Goal: Task Accomplishment & Management: Use online tool/utility

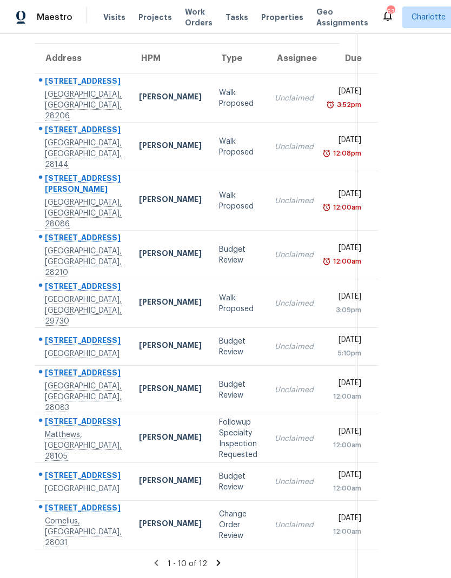
scroll to position [140, 0]
click at [213, 559] on icon at bounding box center [218, 563] width 10 height 10
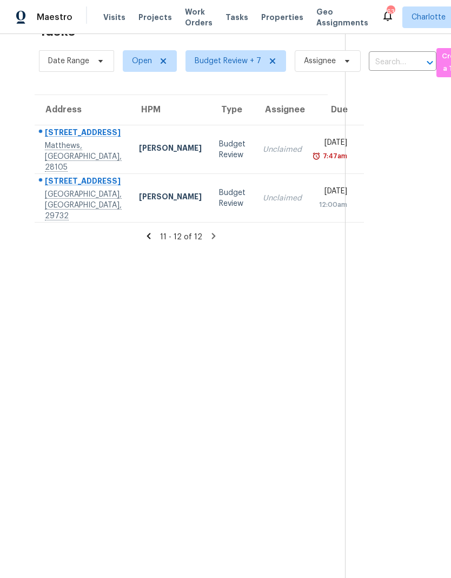
click at [146, 231] on icon at bounding box center [149, 236] width 10 height 10
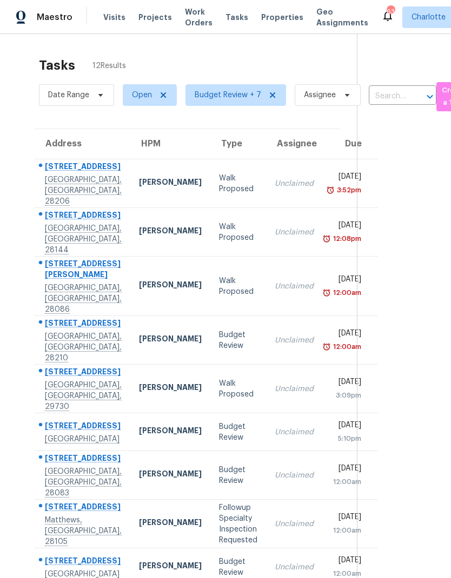
scroll to position [0, 0]
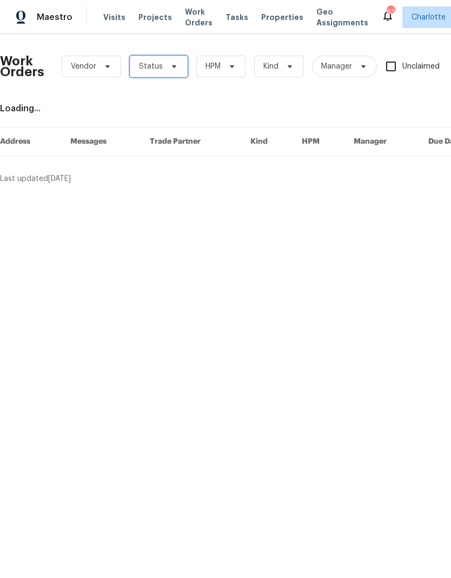
click at [170, 64] on icon at bounding box center [174, 66] width 9 height 9
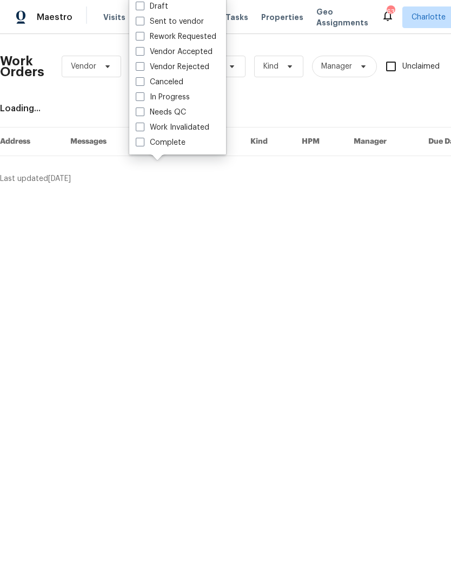
click at [179, 116] on label "Needs QC" at bounding box center [161, 112] width 50 height 11
click at [143, 114] on input "Needs QC" at bounding box center [139, 110] width 7 height 7
checkbox input "true"
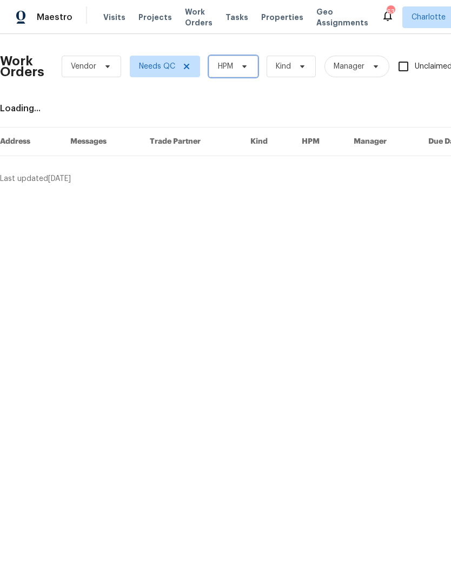
click at [245, 66] on icon at bounding box center [244, 66] width 4 height 3
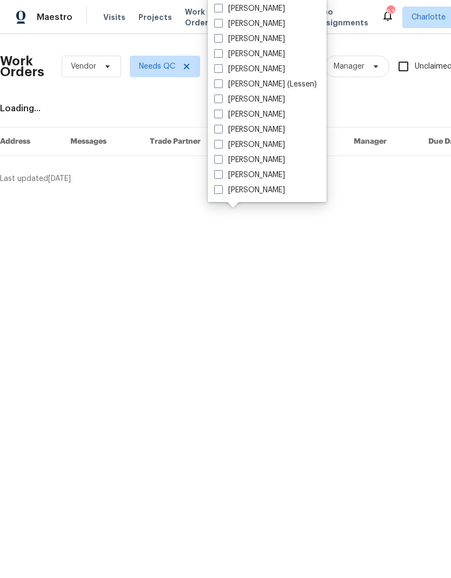
scroll to position [134, 0]
click at [259, 195] on label "[PERSON_NAME]" at bounding box center [249, 190] width 71 height 11
click at [221, 192] on input "[PERSON_NAME]" at bounding box center [217, 188] width 7 height 7
checkbox input "true"
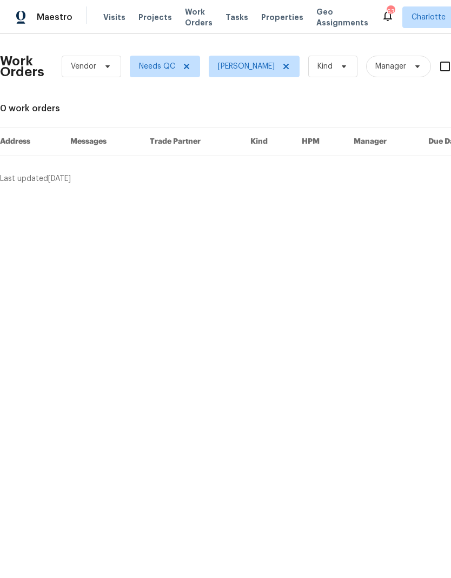
click at [55, 28] on div "Maestro" at bounding box center [36, 17] width 72 height 22
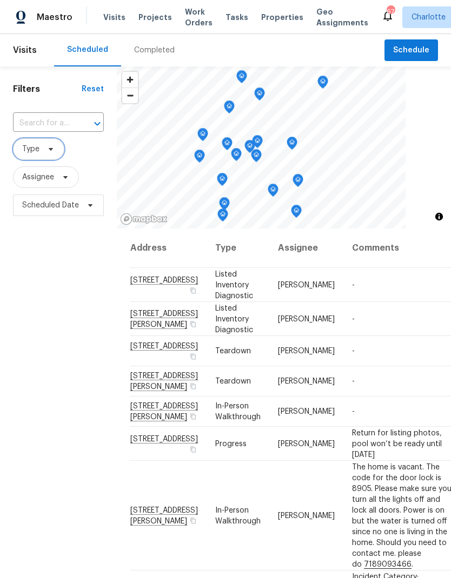
click at [58, 156] on span "Type" at bounding box center [38, 149] width 51 height 22
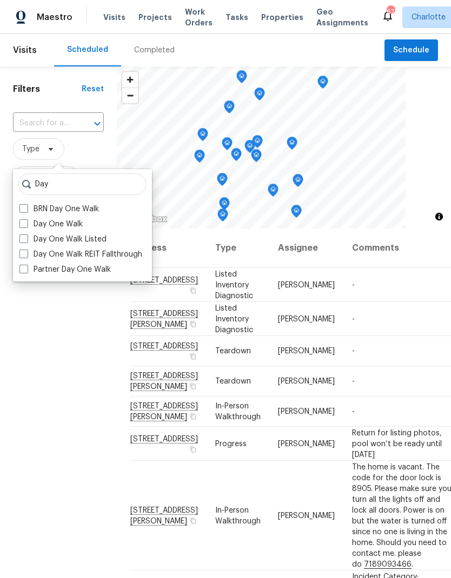
type input "Day"
click at [31, 227] on label "Day One Walk" at bounding box center [50, 224] width 63 height 11
click at [26, 226] on input "Day One Walk" at bounding box center [22, 222] width 7 height 7
checkbox input "true"
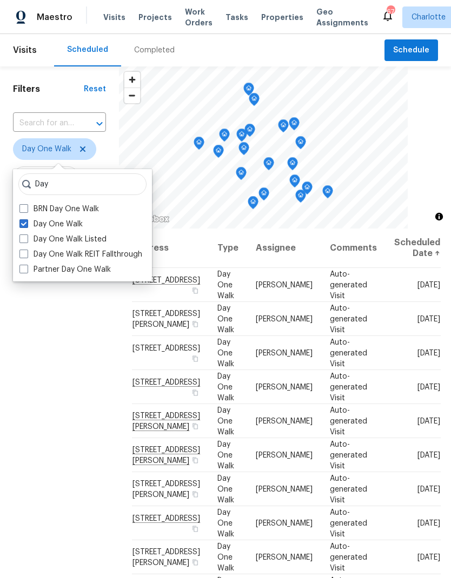
click at [37, 336] on div "Filters Reset ​ Day One Walk Assignee Scheduled Date" at bounding box center [59, 378] width 119 height 625
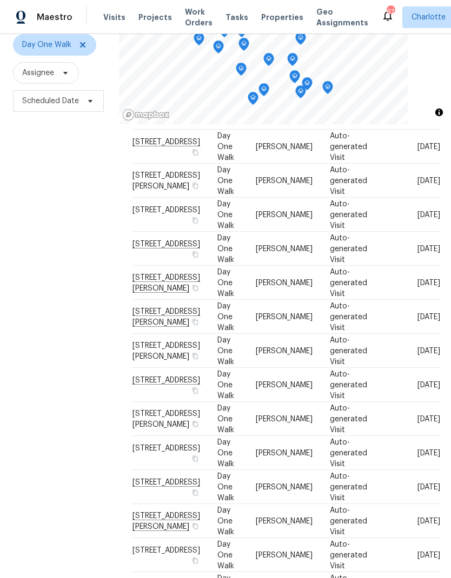
scroll to position [37, 0]
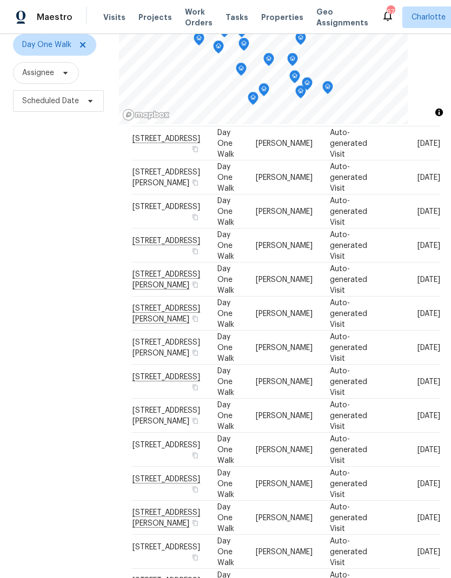
click at [24, 449] on div "Filters Reset ​ Day One Walk Assignee Scheduled Date" at bounding box center [59, 274] width 119 height 625
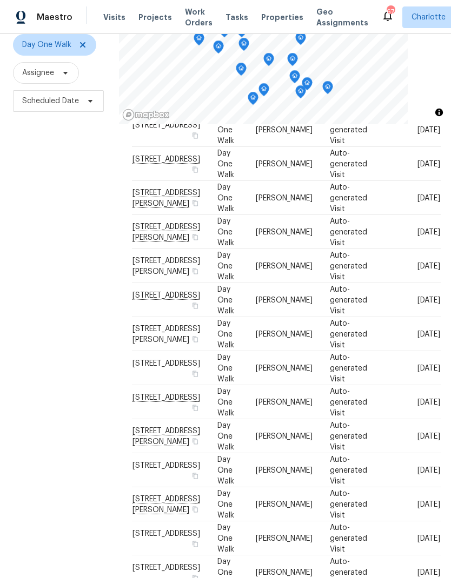
click at [18, 428] on div "Filters Reset ​ Day One Walk Assignee Scheduled Date" at bounding box center [59, 274] width 119 height 625
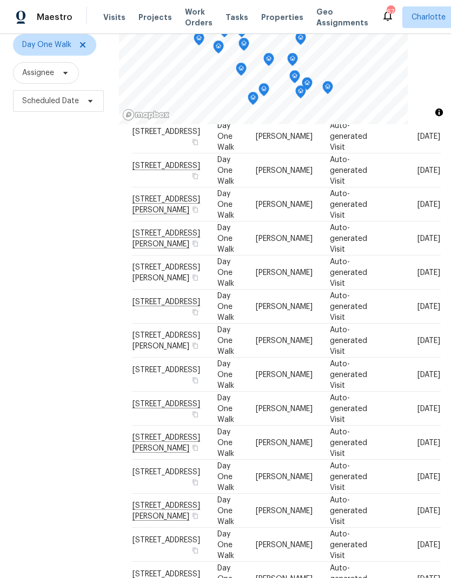
scroll to position [122, 0]
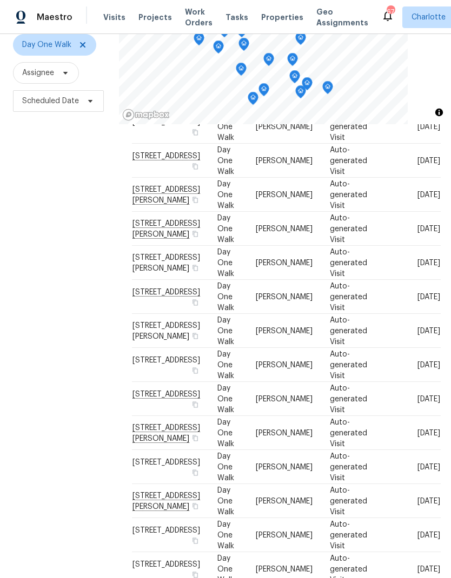
click at [24, 441] on div "Filters Reset ​ Day One Walk Assignee Scheduled Date" at bounding box center [59, 274] width 119 height 625
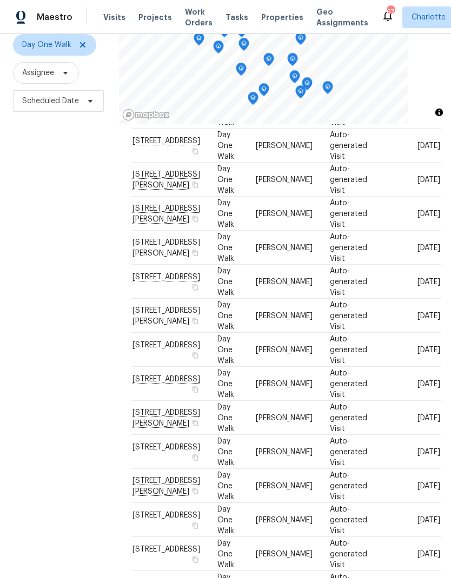
scroll to position [158, 0]
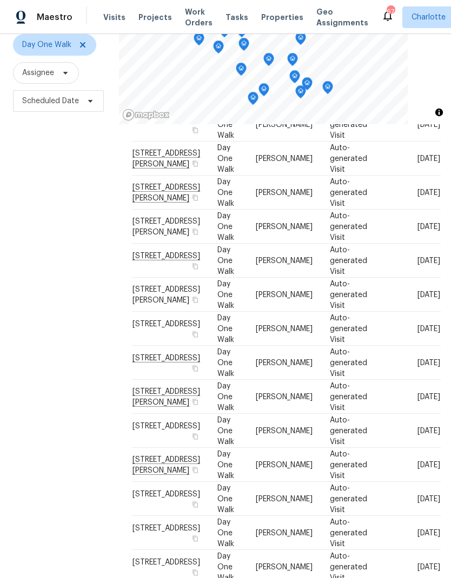
click at [29, 455] on div "Filters Reset ​ Day One Walk Assignee Scheduled Date" at bounding box center [59, 274] width 119 height 625
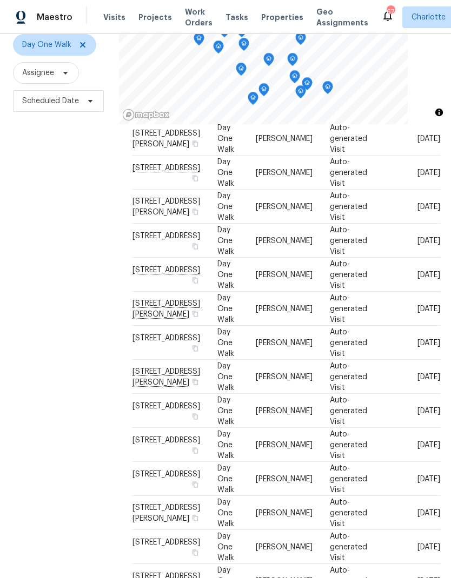
click at [25, 455] on div "Filters Reset ​ Day One Walk Assignee Scheduled Date" at bounding box center [59, 274] width 119 height 625
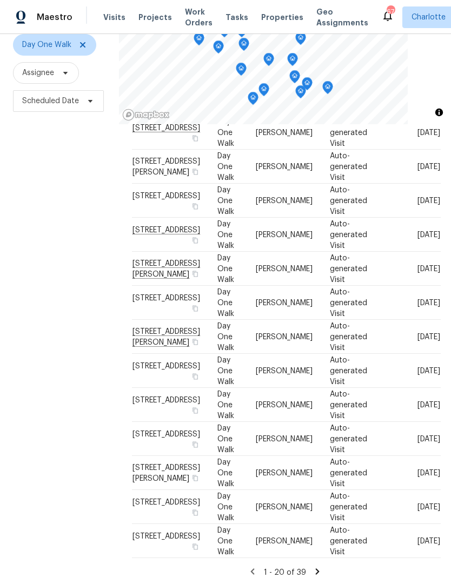
scroll to position [299, 0]
click at [20, 447] on div "Filters Reset ​ Day One Walk Assignee Scheduled Date" at bounding box center [59, 274] width 119 height 625
click at [24, 448] on div "Filters Reset ​ Day One Walk Assignee Scheduled Date" at bounding box center [59, 274] width 119 height 625
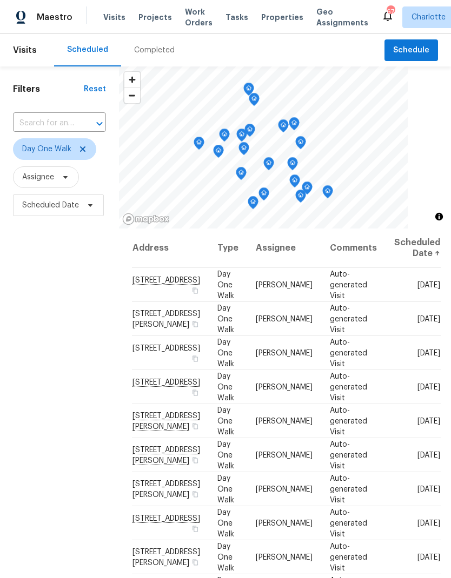
scroll to position [0, 0]
click at [80, 145] on icon at bounding box center [82, 149] width 9 height 9
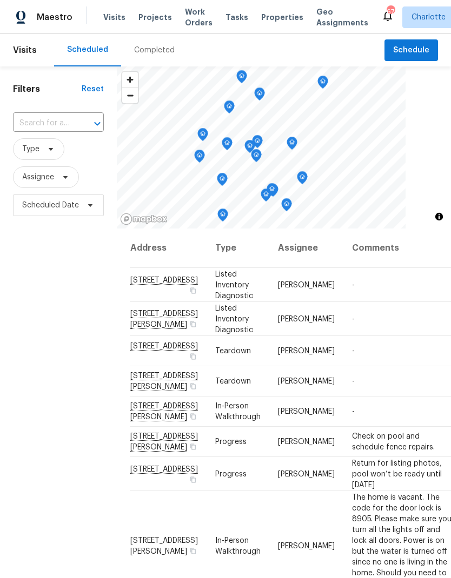
click at [43, 319] on div "Filters Reset ​ Type Assignee Scheduled Date" at bounding box center [58, 378] width 117 height 625
click at [153, 51] on div "Completed" at bounding box center [154, 50] width 41 height 11
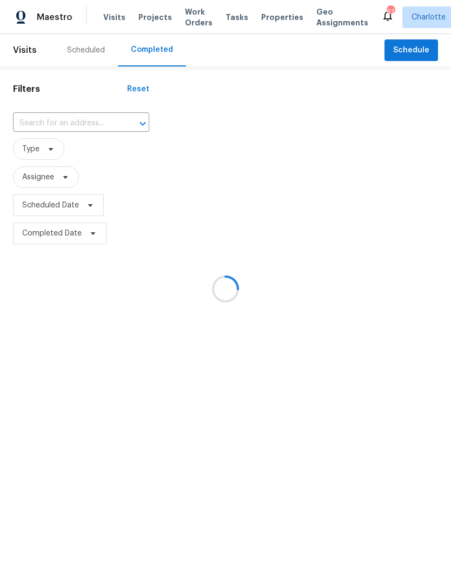
click at [66, 186] on div at bounding box center [225, 289] width 451 height 578
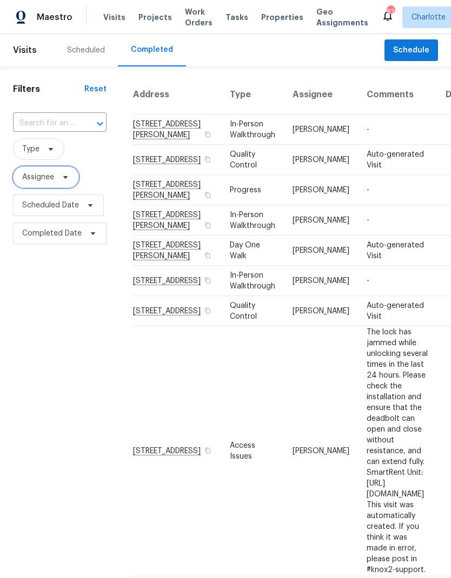
click at [66, 180] on icon at bounding box center [65, 177] width 9 height 9
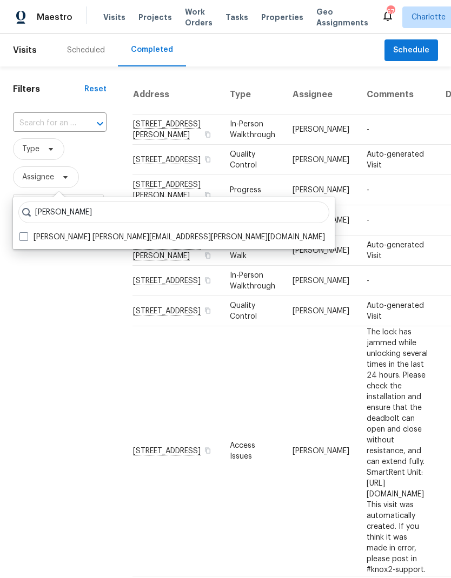
type input "Ryan craven"
click at [25, 237] on span at bounding box center [23, 236] width 9 height 9
click at [25, 237] on input "Ryan Craven ryan.craven@opendoor.com" at bounding box center [22, 235] width 7 height 7
checkbox input "true"
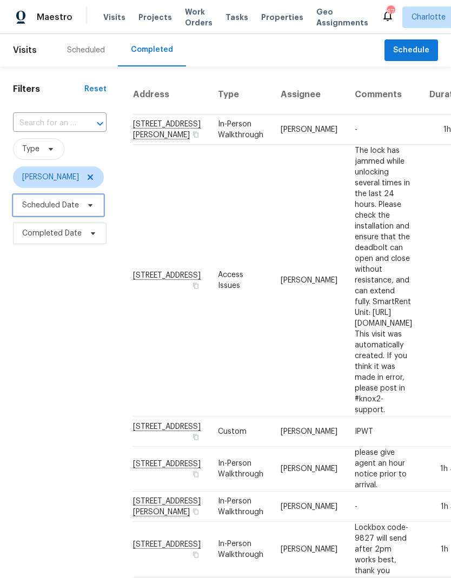
click at [39, 211] on span "Scheduled Date" at bounding box center [50, 205] width 57 height 11
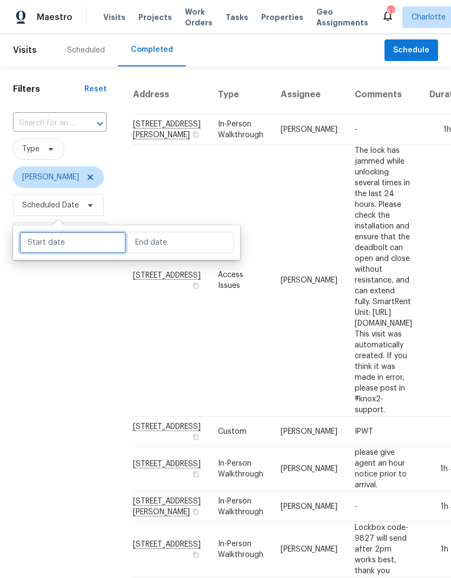
click at [43, 243] on input "text" at bounding box center [72, 243] width 106 height 22
select select "8"
select select "2025"
select select "9"
select select "2025"
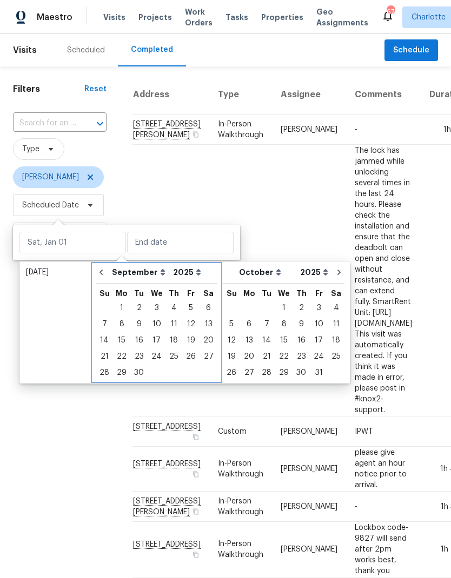
click at [104, 271] on icon "Go to previous month" at bounding box center [101, 272] width 9 height 9
select select "7"
select select "8"
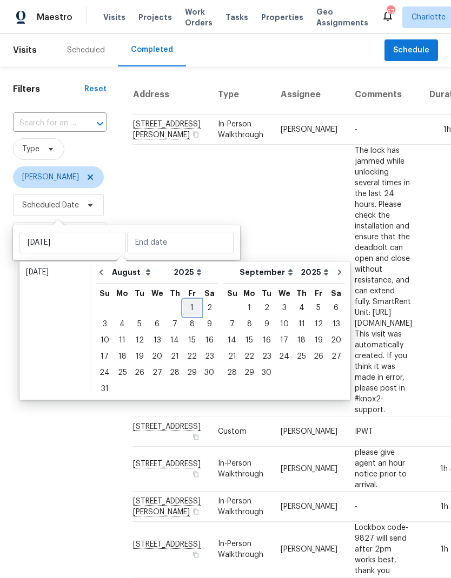
click at [185, 307] on div "1" at bounding box center [191, 307] width 17 height 15
type input "Fri, Aug 01"
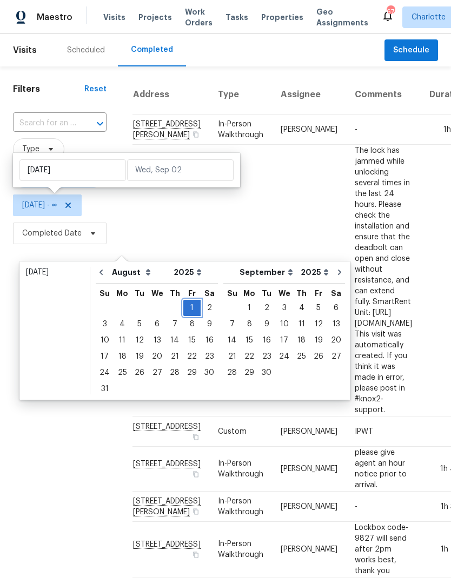
click at [187, 301] on div "1" at bounding box center [191, 307] width 17 height 15
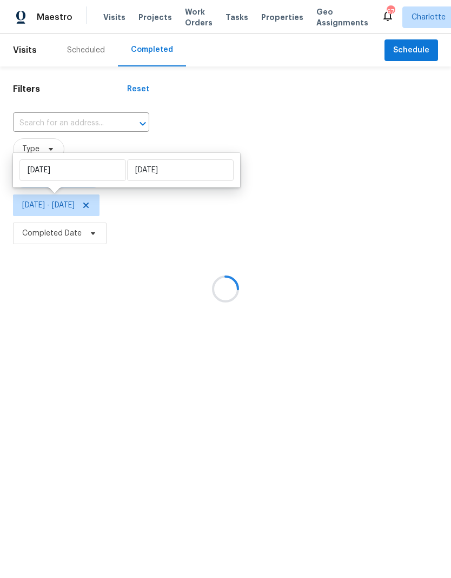
type input "Fri, Aug 01"
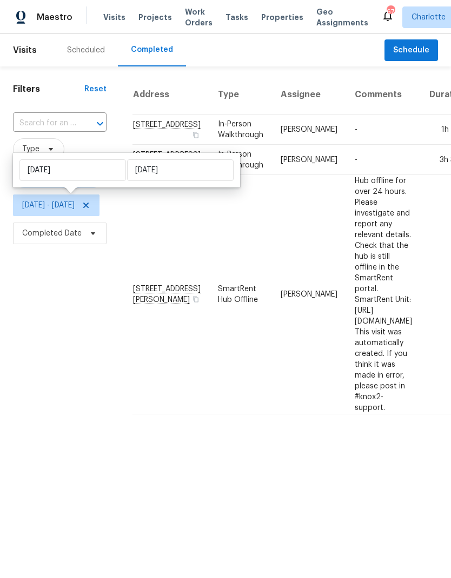
click at [39, 291] on div "Filters Reset ​ Type Ryan Craven Fri, Aug 01 - Fri, Aug 01 Completed Date" at bounding box center [59, 244] width 119 height 357
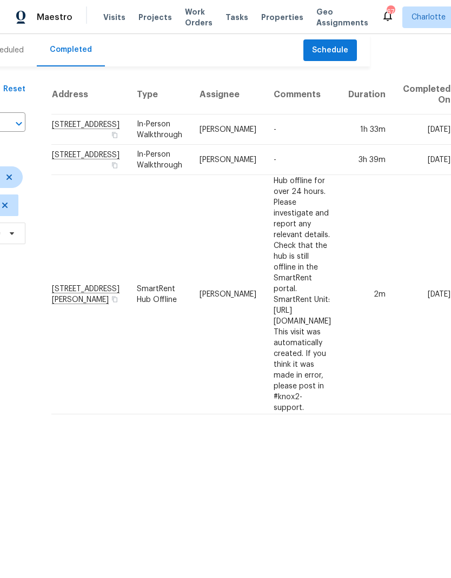
scroll to position [0, 222]
click at [371, 392] on html "Maestro Visits Projects Work Orders Tasks Properties Geo Assignments 67 Charlot…" at bounding box center [225, 211] width 451 height 423
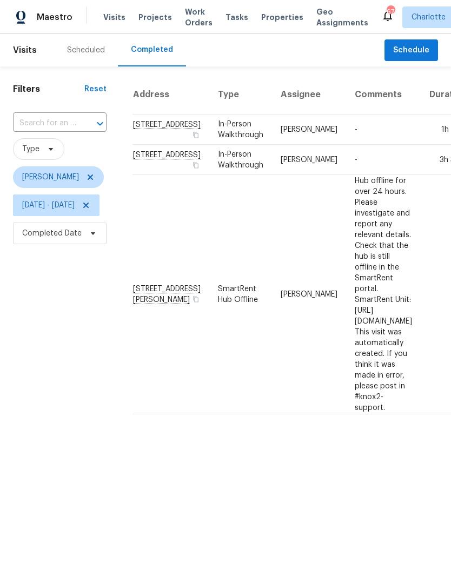
scroll to position [0, 0]
click at [42, 366] on html "Maestro Visits Projects Work Orders Tasks Properties Geo Assignments 67 Charlot…" at bounding box center [225, 211] width 451 height 423
click at [86, 378] on html "Maestro Visits Projects Work Orders Tasks Properties Geo Assignments 67 Charlot…" at bounding box center [225, 211] width 451 height 423
click at [75, 210] on span "Fri, Aug 01 - Fri, Aug 01" at bounding box center [48, 205] width 52 height 11
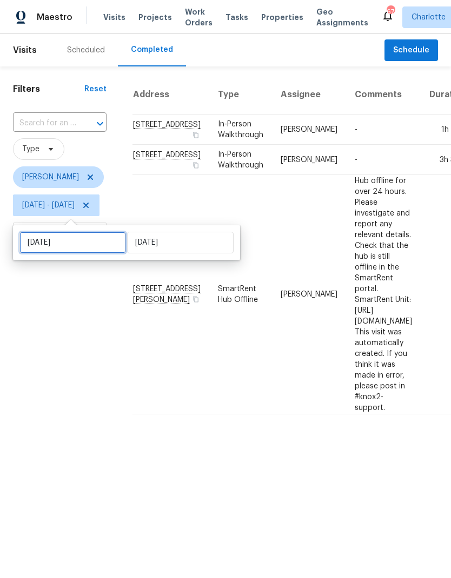
click at [79, 245] on input "Fri, Aug 01" at bounding box center [72, 243] width 106 height 22
select select "7"
select select "2025"
select select "8"
select select "2025"
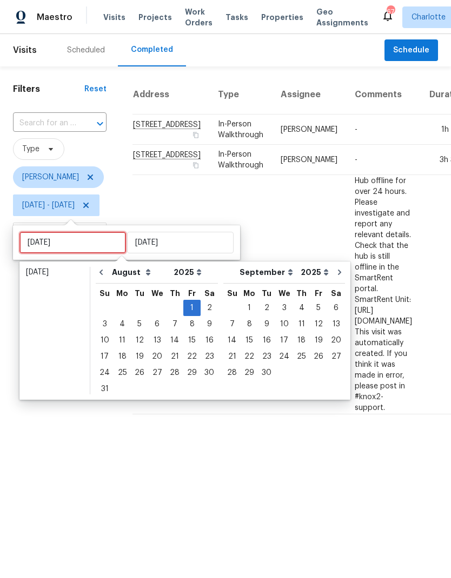
type input "Mon, Aug 04"
click at [121, 324] on div "4" at bounding box center [121, 324] width 17 height 15
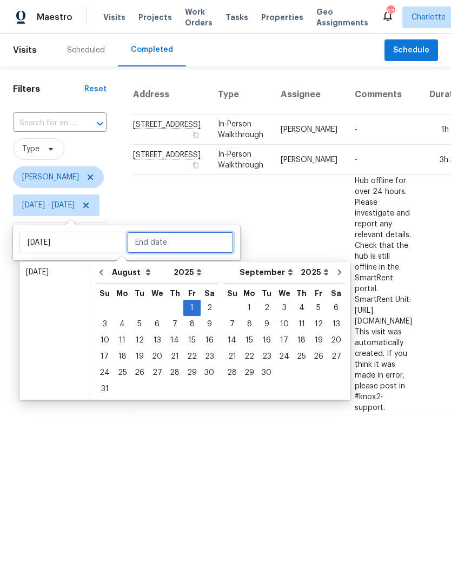
type input "Mon, Aug 04"
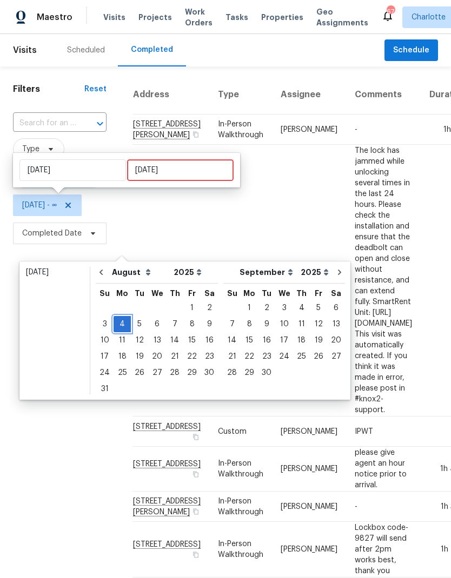
click at [121, 325] on div "4" at bounding box center [121, 324] width 17 height 15
type input "Mon, Aug 04"
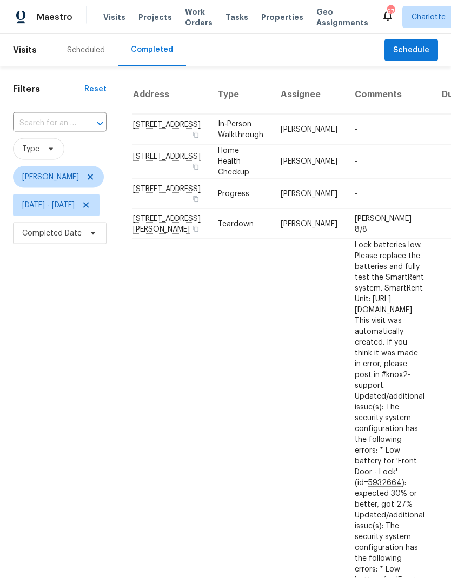
scroll to position [19, 0]
click at [75, 200] on span "Mon, Aug 04 - Mon, Aug 04" at bounding box center [48, 205] width 52 height 11
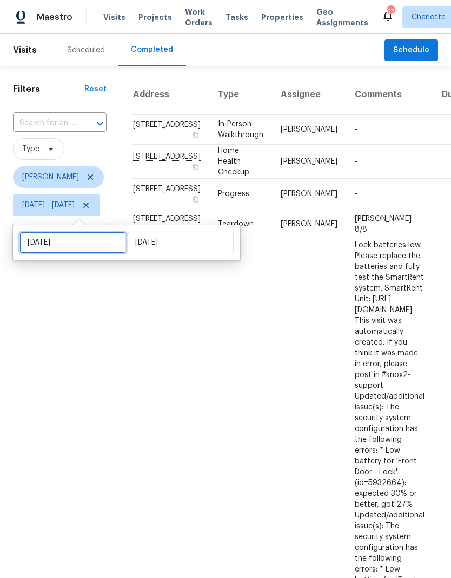
click at [90, 232] on input "Mon, Aug 04" at bounding box center [72, 243] width 106 height 22
select select "7"
select select "2025"
select select "8"
select select "2025"
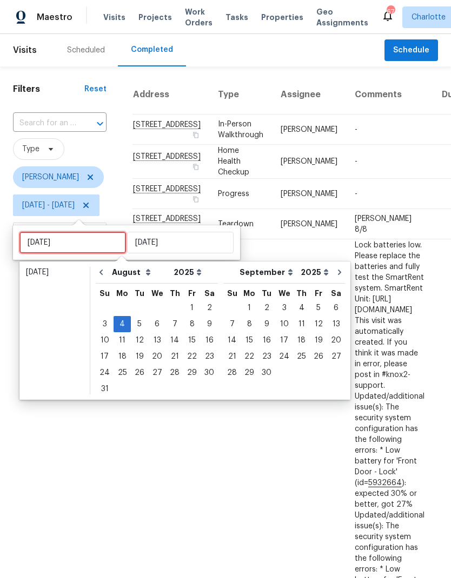
type input "Mon, Aug 25"
click at [124, 365] on div "25" at bounding box center [121, 372] width 17 height 15
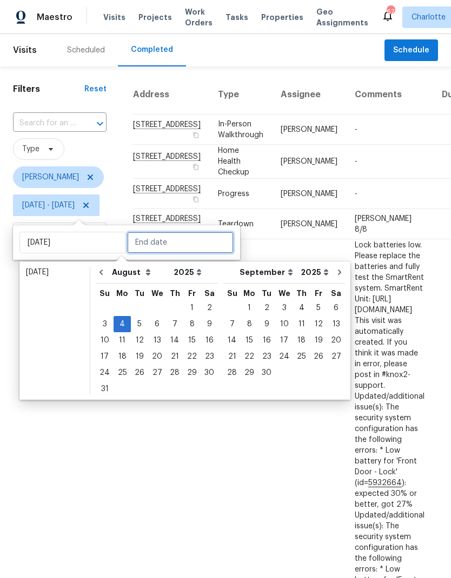
type input "Mon, Aug 25"
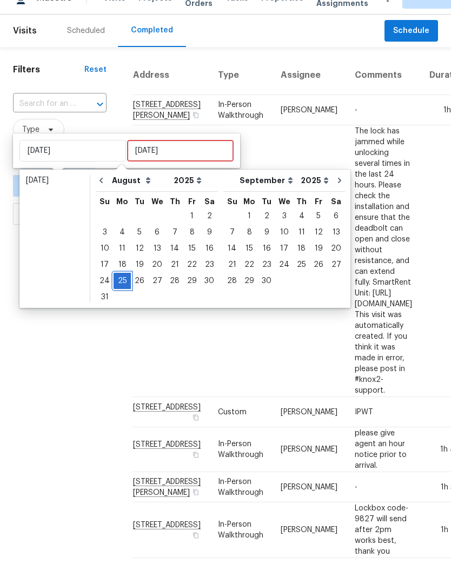
click at [120, 293] on div "25" at bounding box center [121, 300] width 17 height 15
type input "Mon, Aug 25"
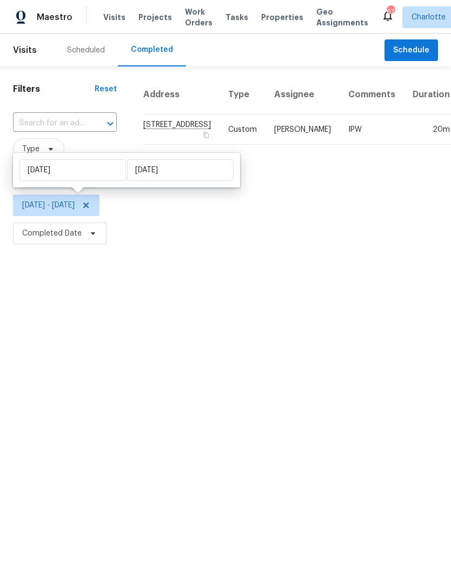
click at [45, 247] on html "Maestro Visits Projects Work Orders Tasks Properties Geo Assignments 67 Charlot…" at bounding box center [225, 123] width 451 height 247
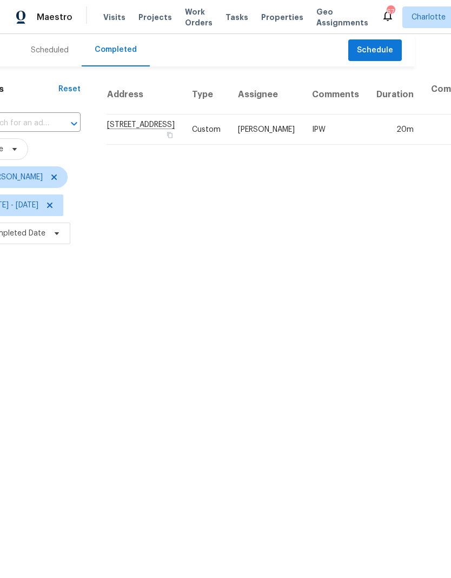
scroll to position [0, 36]
click at [52, 247] on html "Maestro Visits Projects Work Orders Tasks Properties Geo Assignments 67 Charlot…" at bounding box center [225, 123] width 451 height 247
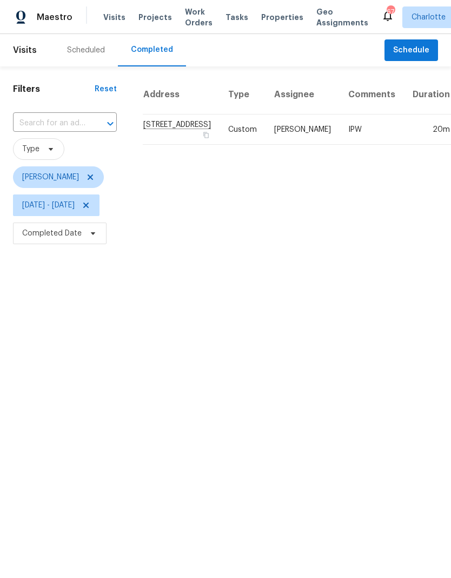
scroll to position [0, 0]
click at [55, 28] on div "Maestro" at bounding box center [36, 17] width 72 height 22
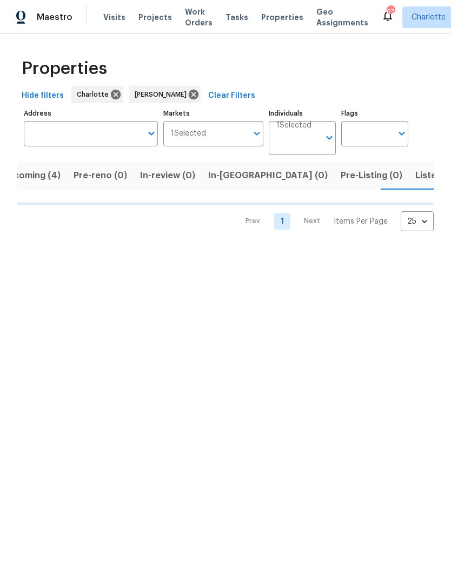
scroll to position [0, 23]
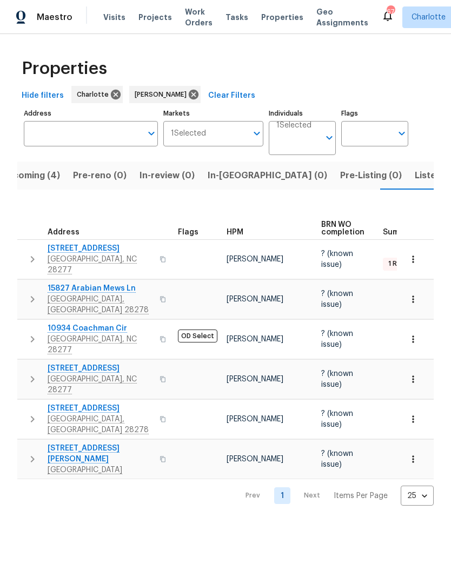
click at [32, 179] on span "Upcoming (4)" at bounding box center [30, 175] width 59 height 15
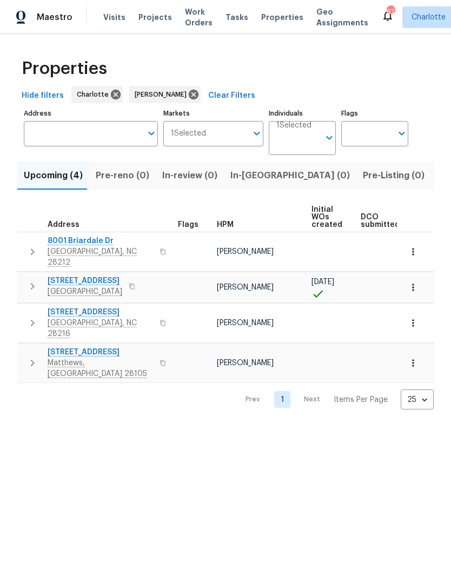
click at [25, 247] on button "button" at bounding box center [33, 252] width 22 height 32
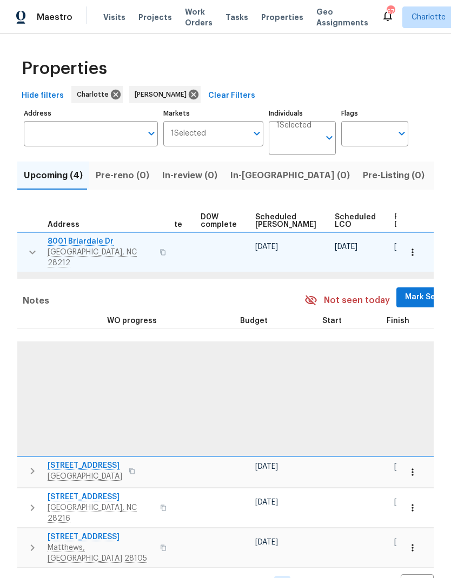
click at [405, 292] on span "Mark Seen" at bounding box center [425, 298] width 40 height 14
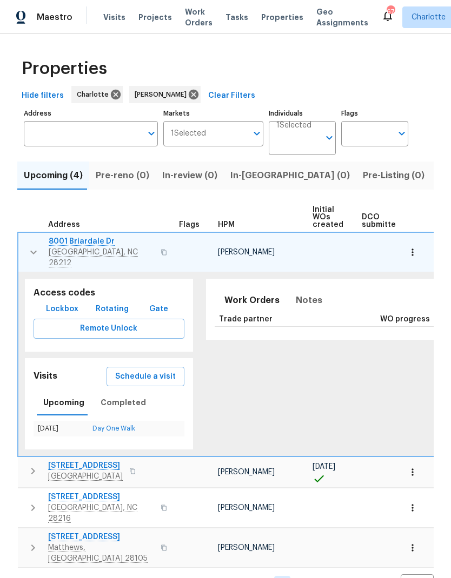
click at [23, 246] on button "button" at bounding box center [34, 252] width 22 height 32
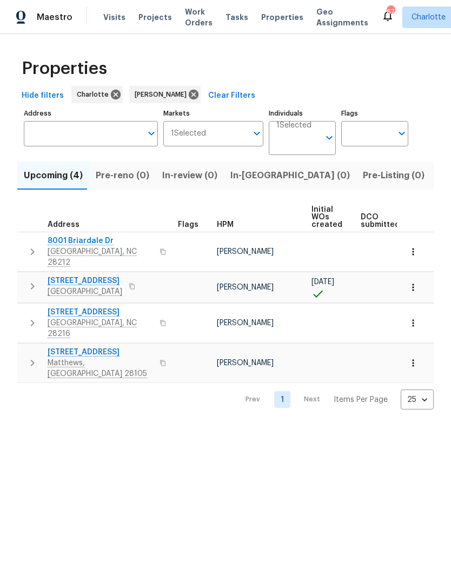
click at [31, 281] on icon "button" at bounding box center [32, 286] width 13 height 13
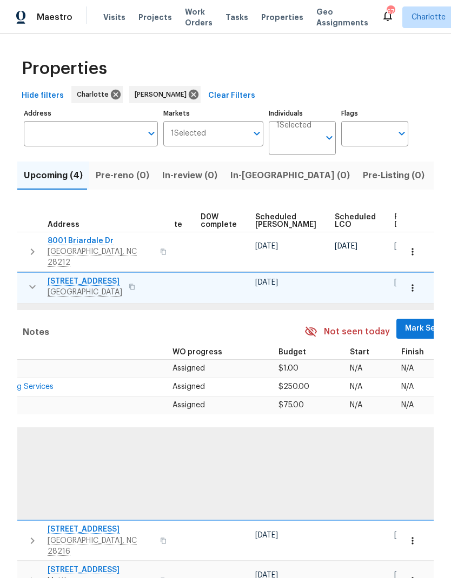
click at [396, 327] on button "Mark Seen" at bounding box center [424, 329] width 57 height 20
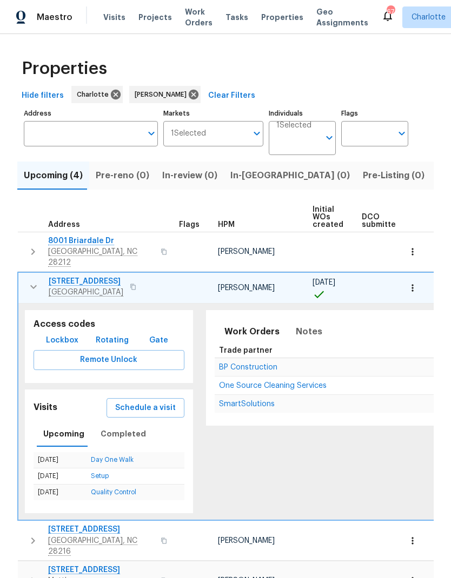
click at [28, 280] on icon "button" at bounding box center [33, 286] width 13 height 13
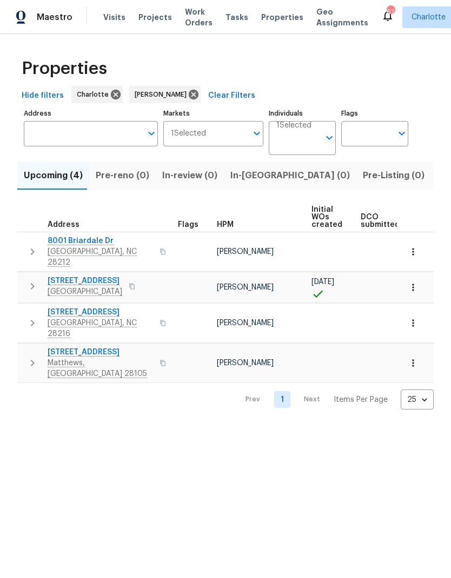
click at [26, 307] on button "button" at bounding box center [33, 323] width 22 height 32
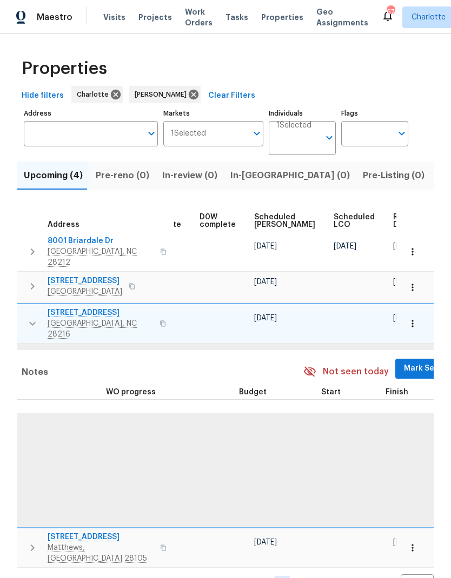
scroll to position [0, 273]
click at [405, 362] on span "Mark Seen" at bounding box center [425, 369] width 40 height 14
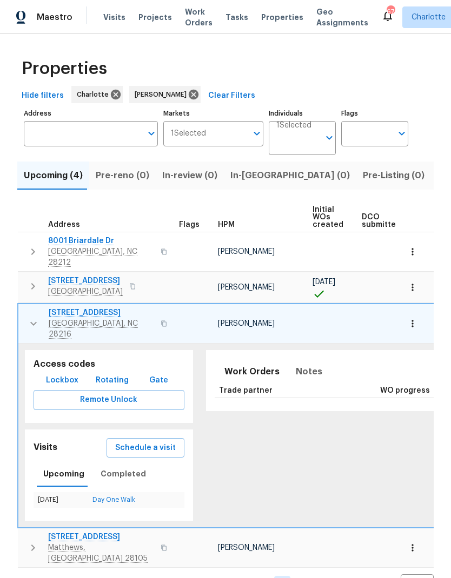
scroll to position [0, 0]
click at [27, 317] on icon "button" at bounding box center [33, 323] width 13 height 13
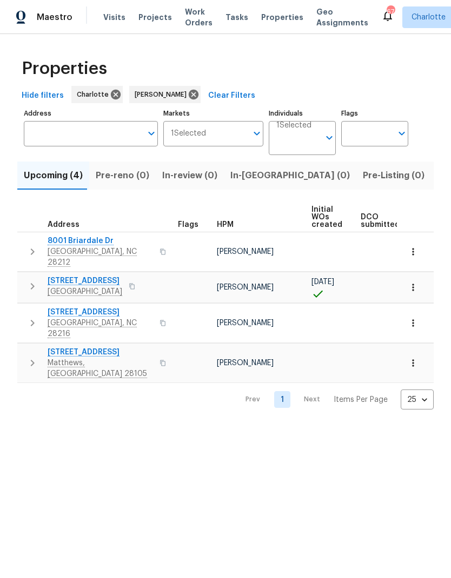
click at [30, 357] on icon "button" at bounding box center [32, 363] width 13 height 13
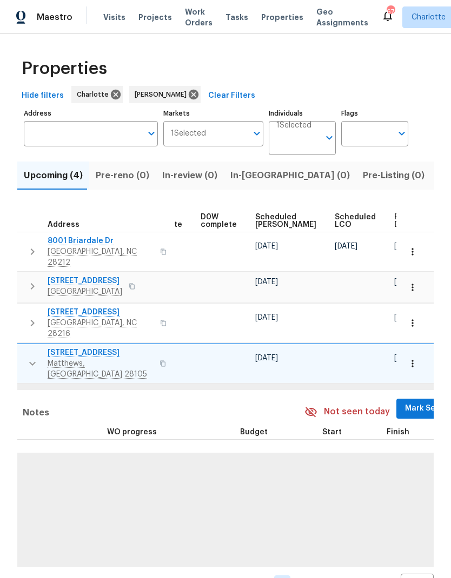
click at [405, 402] on span "Mark Seen" at bounding box center [425, 409] width 40 height 14
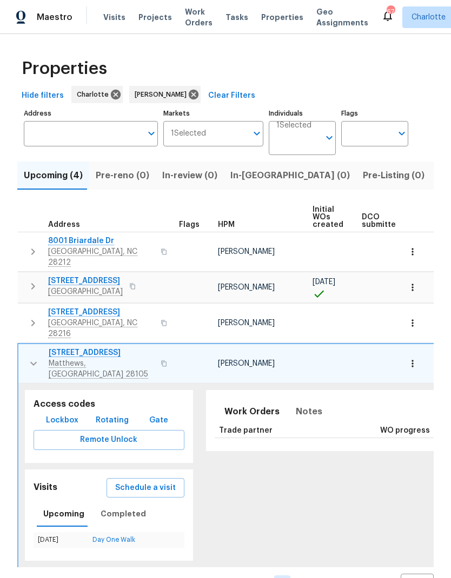
click at [25, 347] on button "button" at bounding box center [34, 363] width 22 height 32
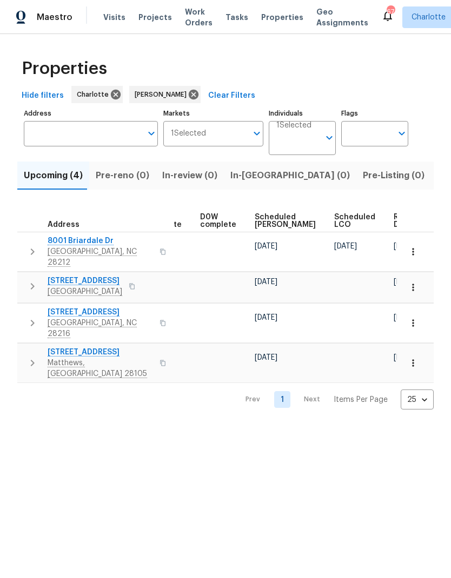
scroll to position [0, 272]
click at [394, 221] on span "Ready Date" at bounding box center [406, 220] width 24 height 15
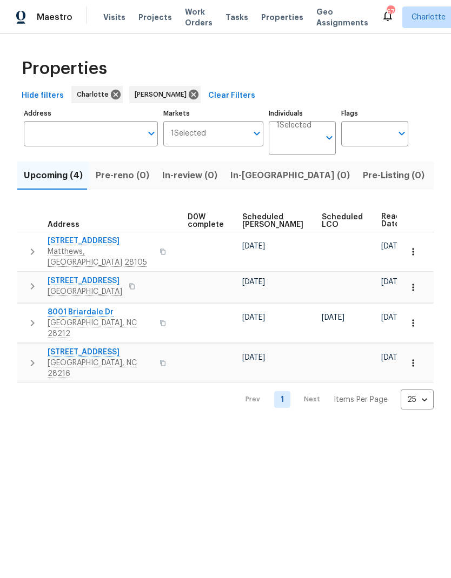
scroll to position [0, 284]
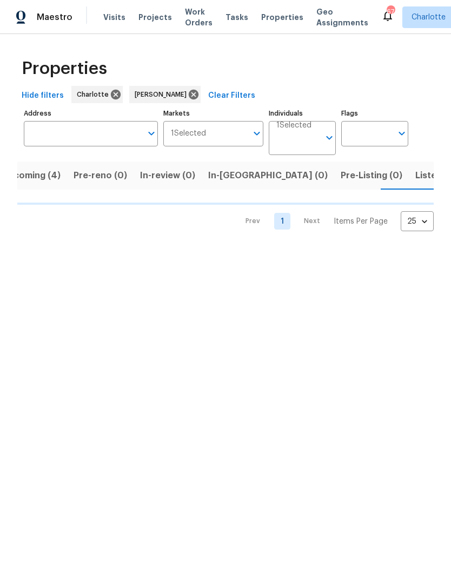
scroll to position [0, 23]
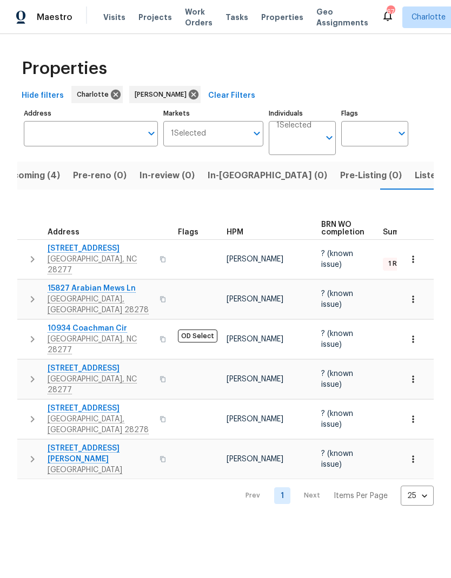
click at [31, 253] on icon "button" at bounding box center [32, 259] width 13 height 13
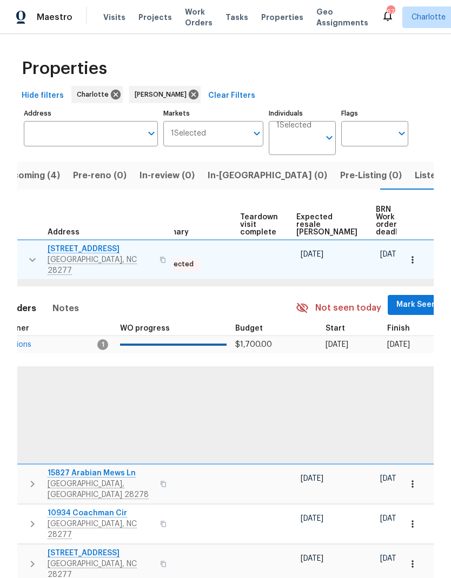
scroll to position [0, 230]
click at [397, 298] on span "Mark Seen" at bounding box center [417, 305] width 40 height 14
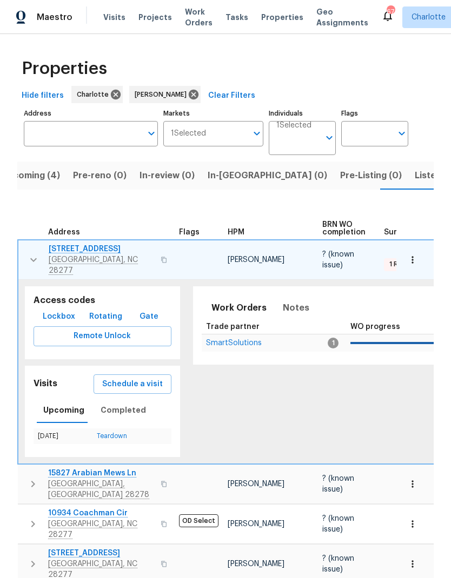
scroll to position [0, 0]
click at [24, 249] on button "button" at bounding box center [34, 260] width 22 height 32
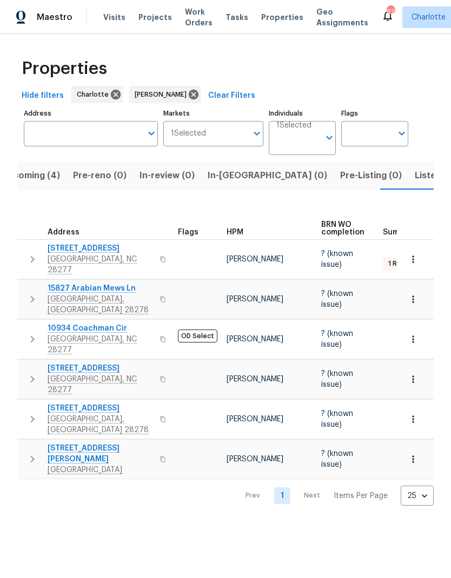
click at [32, 293] on icon "button" at bounding box center [32, 299] width 13 height 13
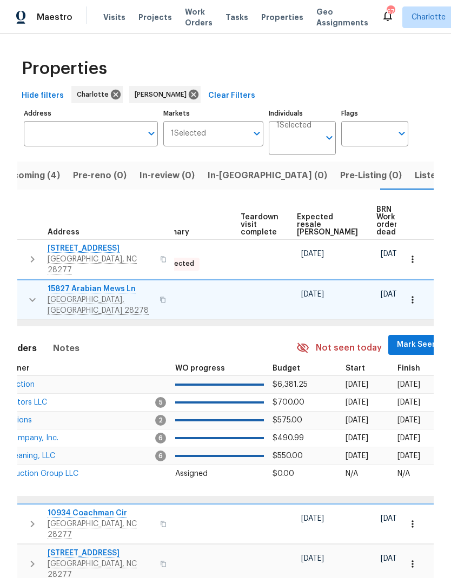
click at [397, 338] on span "Mark Seen" at bounding box center [417, 345] width 40 height 14
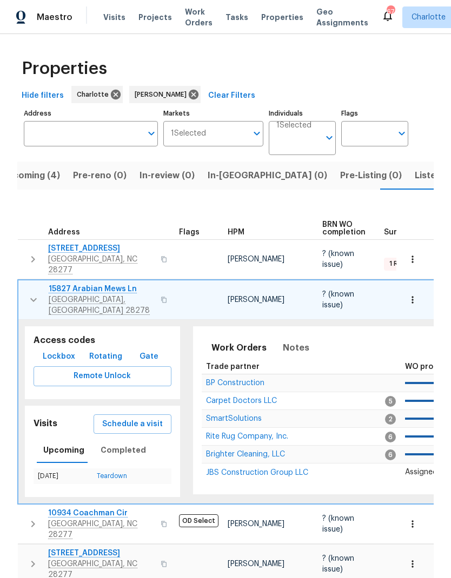
click at [28, 291] on button "button" at bounding box center [34, 300] width 22 height 32
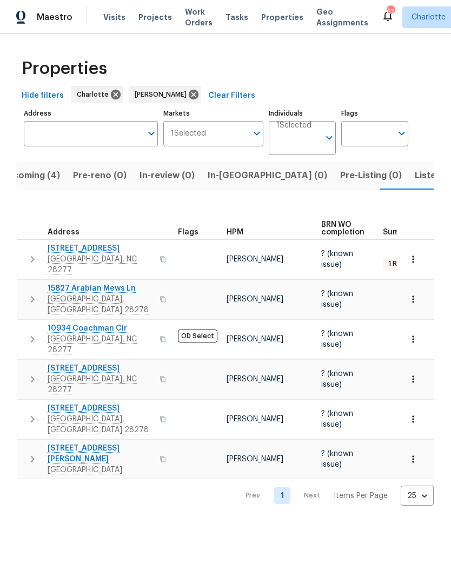
click at [31, 333] on icon "button" at bounding box center [32, 339] width 13 height 13
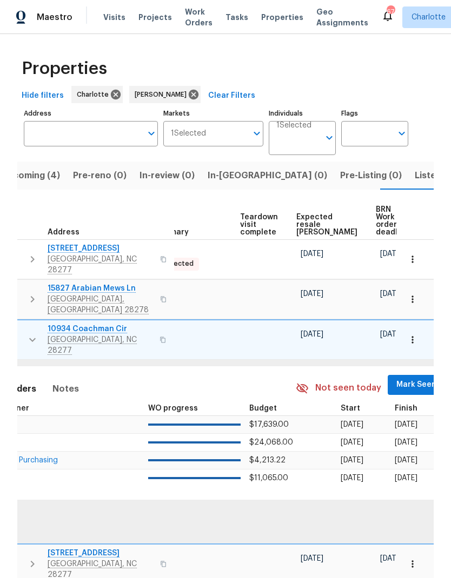
scroll to position [0, 230]
click at [397, 378] on span "Mark Seen" at bounding box center [417, 385] width 40 height 14
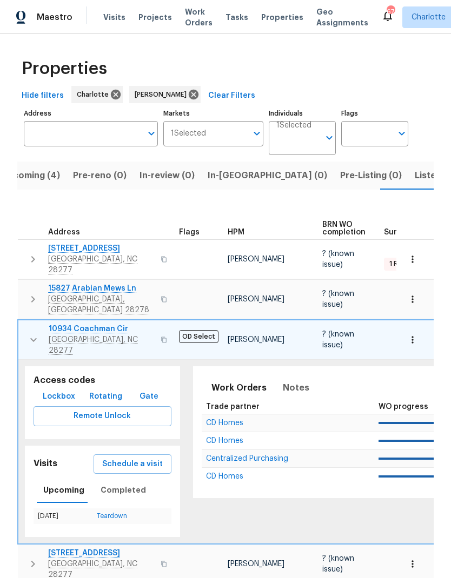
scroll to position [0, 0]
click at [24, 324] on button "button" at bounding box center [34, 340] width 22 height 32
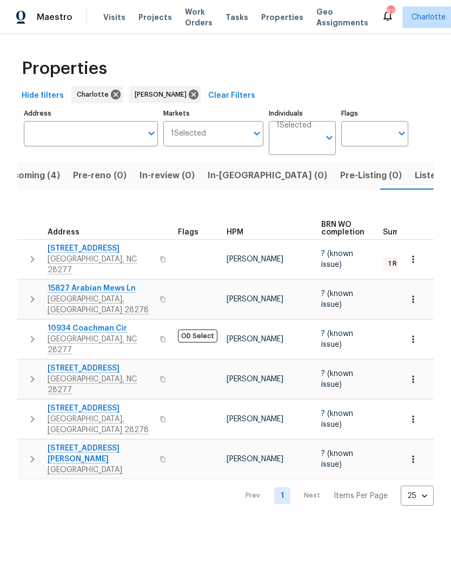
click at [26, 373] on icon "button" at bounding box center [32, 379] width 13 height 13
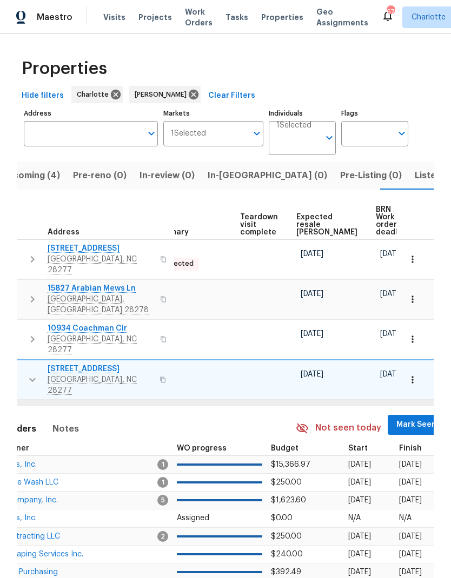
scroll to position [0, 230]
click at [397, 418] on span "Mark Seen" at bounding box center [417, 425] width 40 height 14
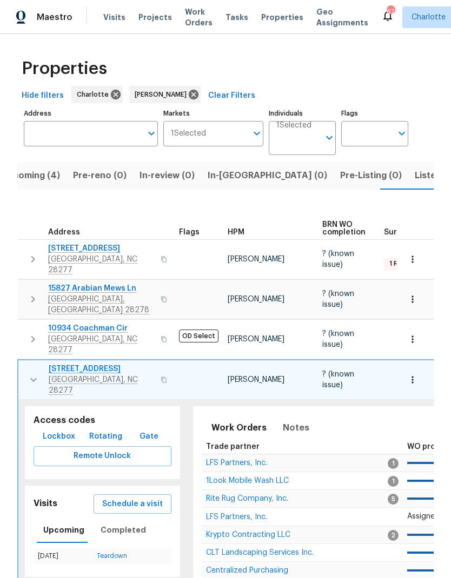
scroll to position [0, 0]
click at [24, 361] on td "3143 Windbluff Dr Charlotte, NC 28277" at bounding box center [96, 379] width 156 height 39
click at [28, 373] on icon "button" at bounding box center [33, 379] width 13 height 13
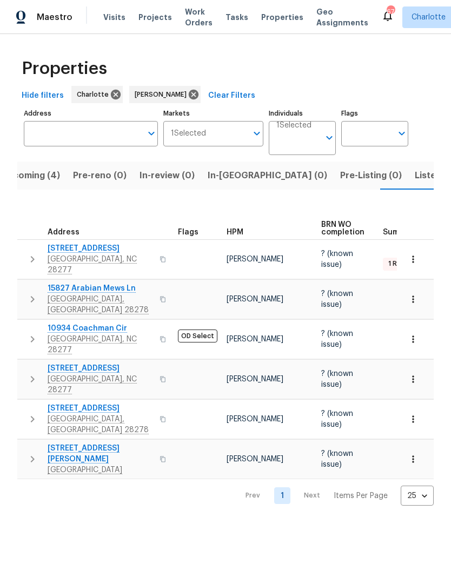
click at [26, 413] on icon "button" at bounding box center [32, 419] width 13 height 13
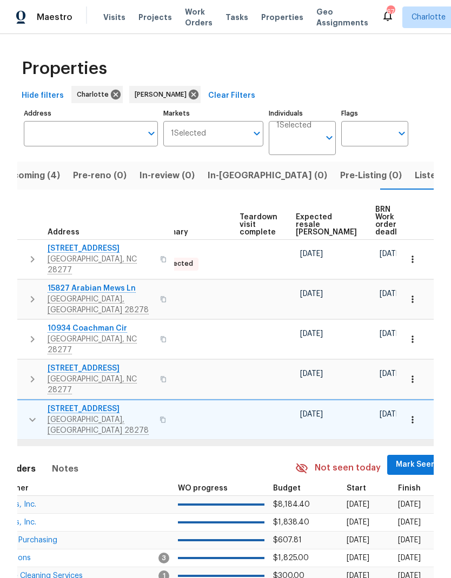
scroll to position [0, 230]
click at [397, 458] on span "Mark Seen" at bounding box center [417, 465] width 40 height 14
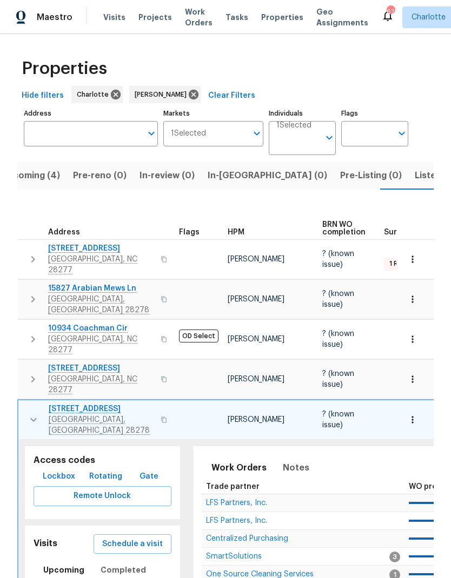
scroll to position [0, 0]
click at [27, 413] on icon "button" at bounding box center [33, 419] width 13 height 13
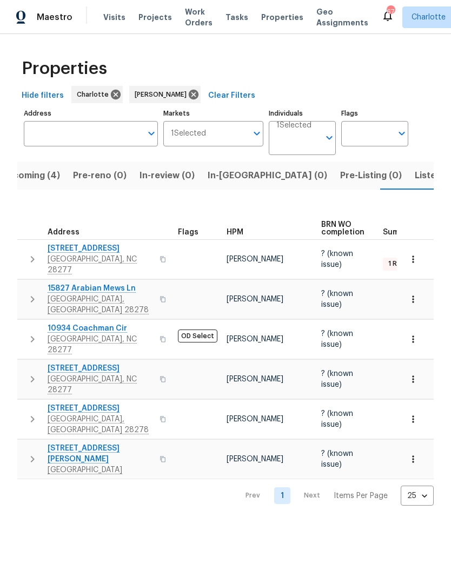
click at [31, 453] on icon "button" at bounding box center [32, 459] width 13 height 13
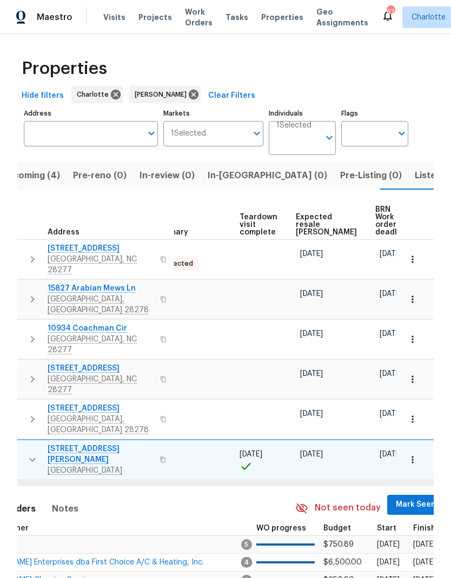
scroll to position [0, 230]
click at [397, 498] on span "Mark Seen" at bounding box center [417, 505] width 40 height 14
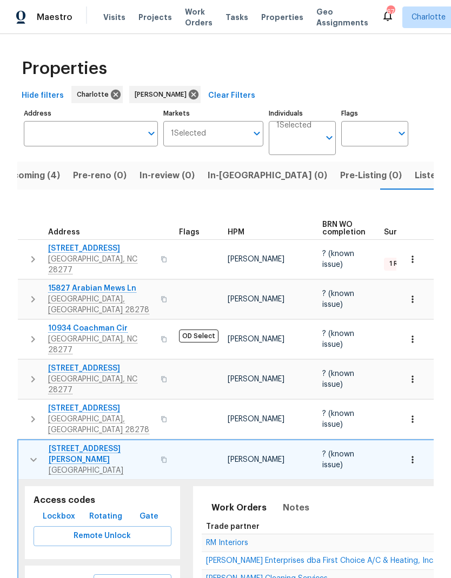
scroll to position [0, 0]
click at [32, 458] on icon "button" at bounding box center [33, 460] width 6 height 4
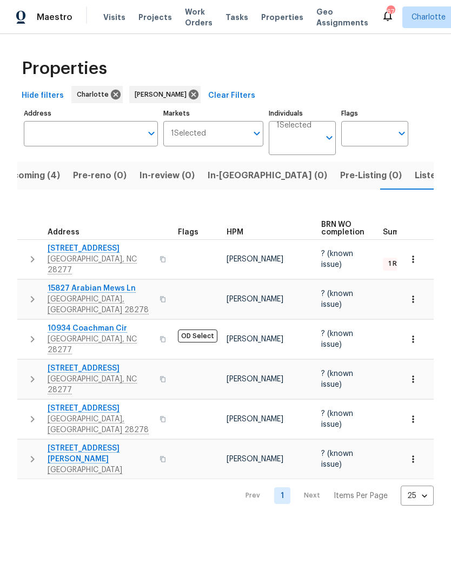
click at [408, 184] on button "Listed (27)" at bounding box center [437, 176] width 59 height 28
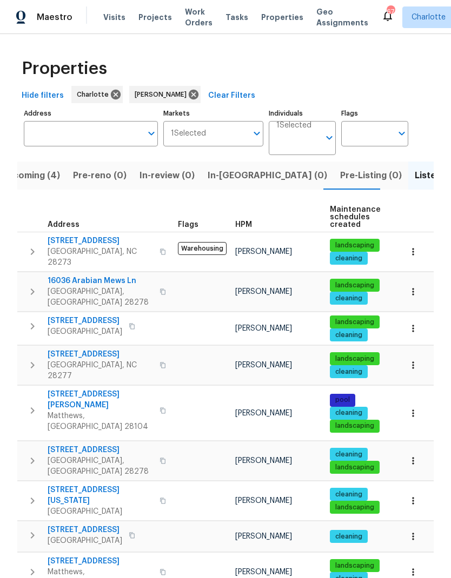
click at [31, 251] on icon "button" at bounding box center [32, 251] width 13 height 13
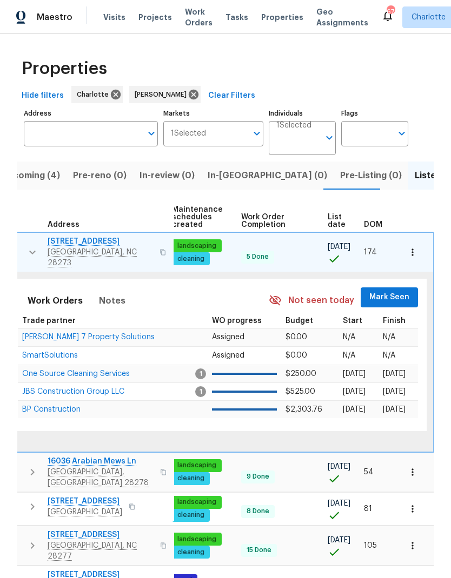
scroll to position [0, 158]
click at [385, 298] on button "Mark Seen" at bounding box center [389, 297] width 57 height 20
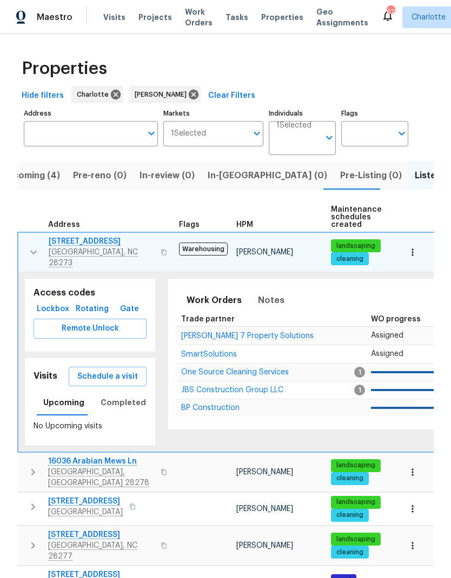
scroll to position [0, 0]
click at [27, 247] on icon "button" at bounding box center [33, 252] width 13 height 13
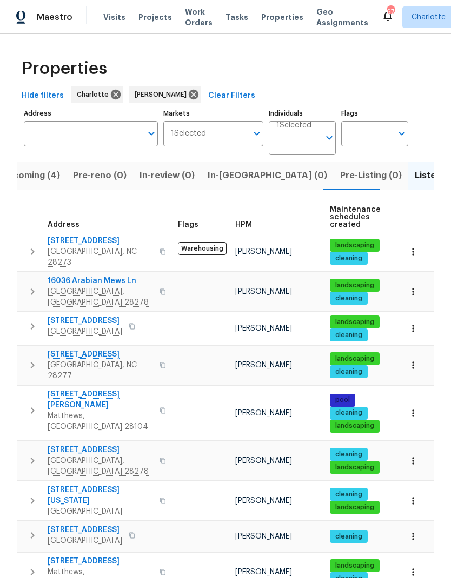
click at [29, 285] on icon "button" at bounding box center [32, 291] width 13 height 13
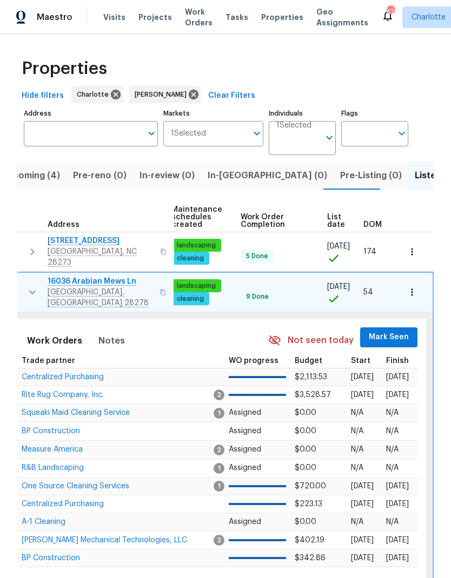
scroll to position [0, 158]
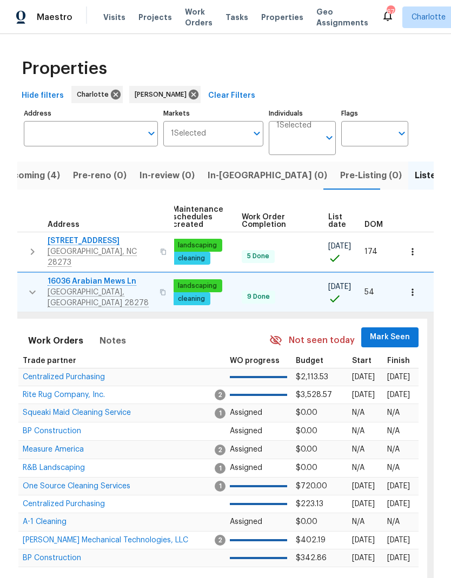
click at [379, 331] on span "Mark Seen" at bounding box center [390, 338] width 40 height 14
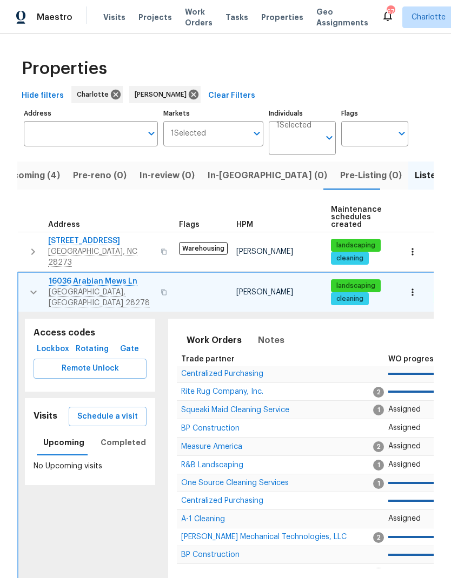
scroll to position [0, 0]
click at [31, 286] on icon "button" at bounding box center [33, 292] width 13 height 13
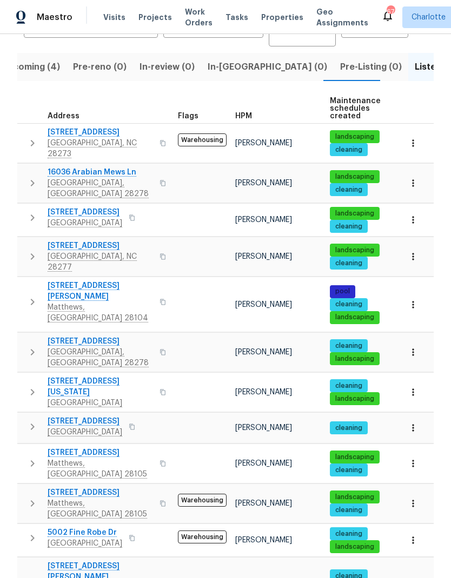
scroll to position [110, 0]
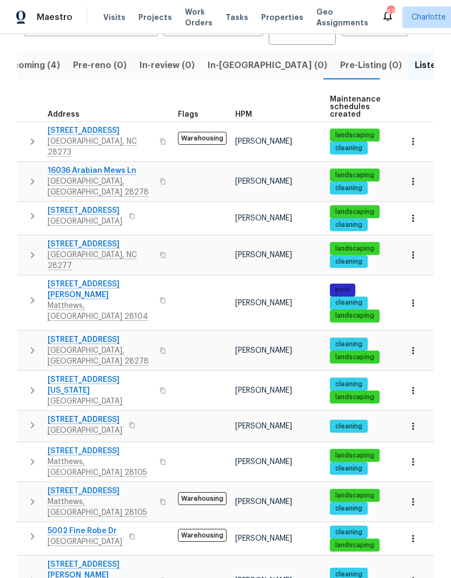
click at [30, 210] on icon "button" at bounding box center [32, 216] width 13 height 13
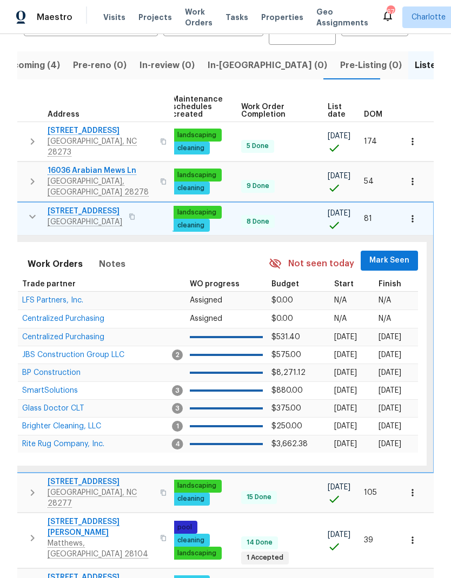
scroll to position [0, 158]
click at [381, 254] on span "Mark Seen" at bounding box center [390, 261] width 40 height 14
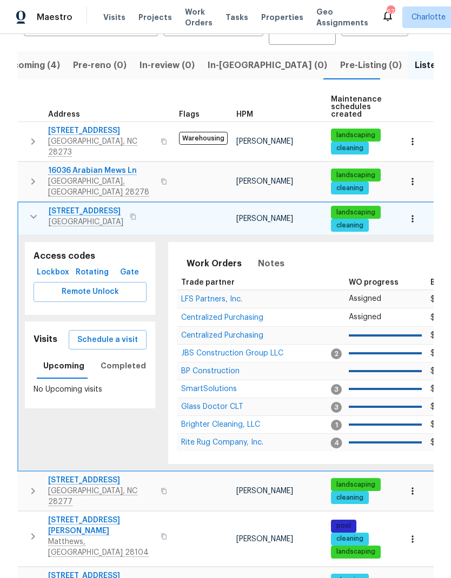
scroll to position [0, 0]
click at [23, 206] on button "button" at bounding box center [34, 217] width 22 height 22
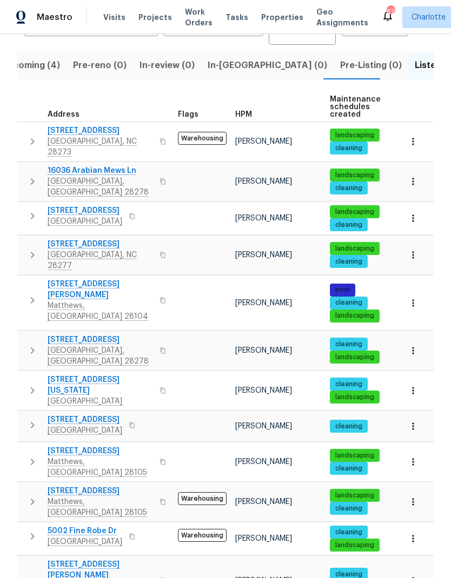
click at [32, 249] on icon "button" at bounding box center [32, 255] width 13 height 13
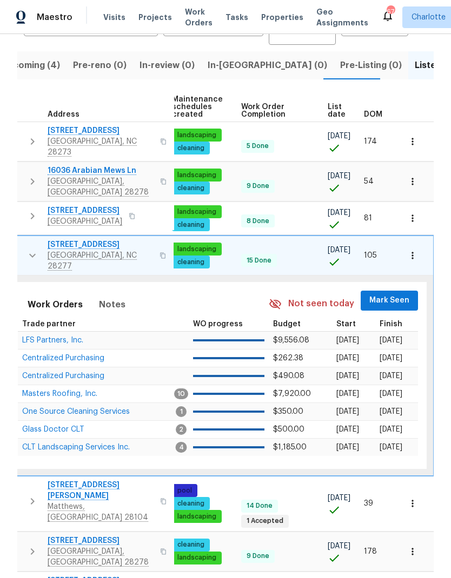
click at [385, 294] on span "Mark Seen" at bounding box center [389, 301] width 40 height 14
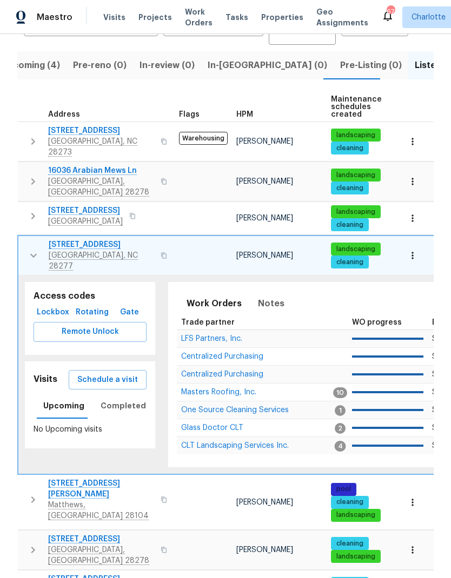
click at [28, 249] on icon "button" at bounding box center [33, 255] width 13 height 13
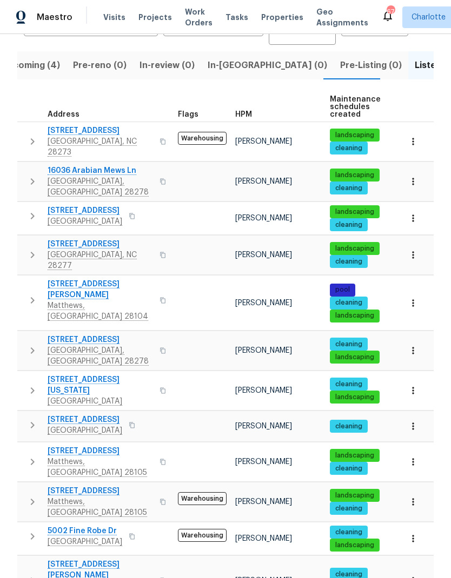
click at [39, 279] on button "button" at bounding box center [33, 300] width 22 height 43
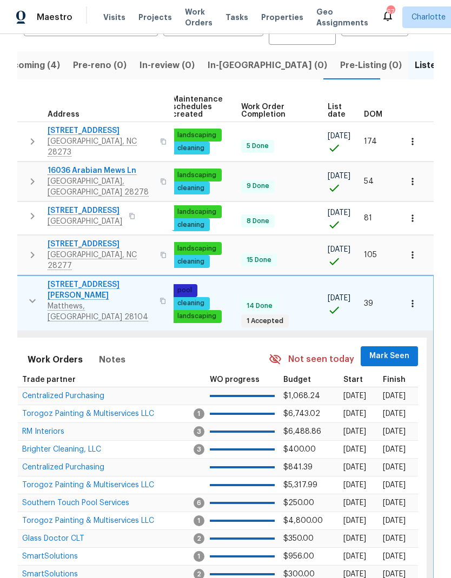
scroll to position [0, 158]
click at [384, 350] on span "Mark Seen" at bounding box center [390, 357] width 40 height 14
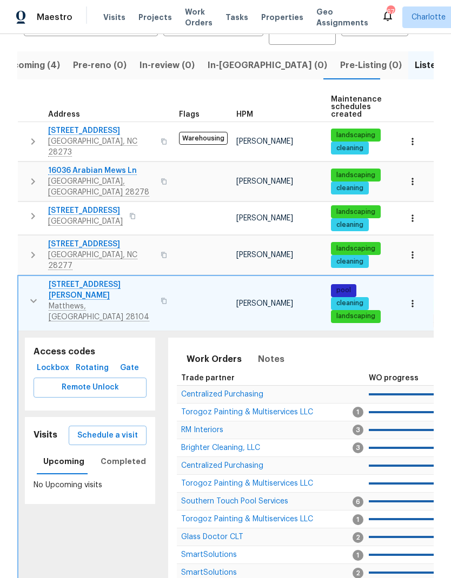
scroll to position [0, 0]
click at [32, 294] on icon "button" at bounding box center [33, 300] width 13 height 13
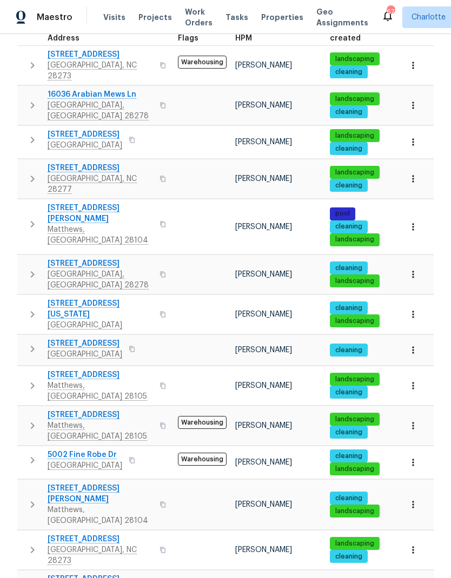
scroll to position [196, 0]
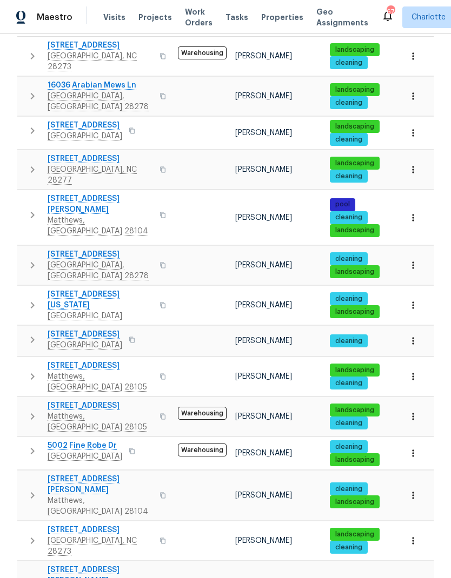
click at [23, 249] on button "button" at bounding box center [33, 265] width 22 height 32
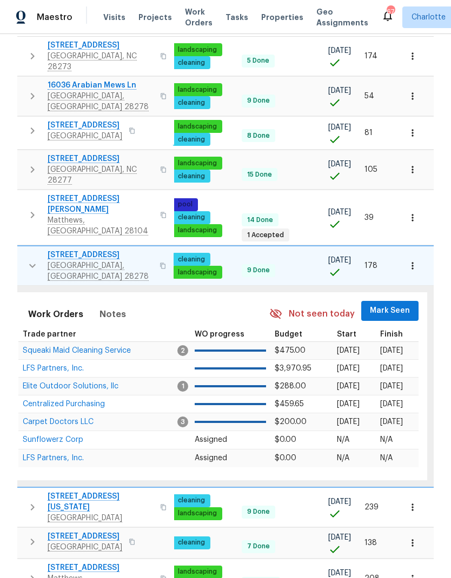
click at [380, 304] on span "Mark Seen" at bounding box center [390, 311] width 40 height 14
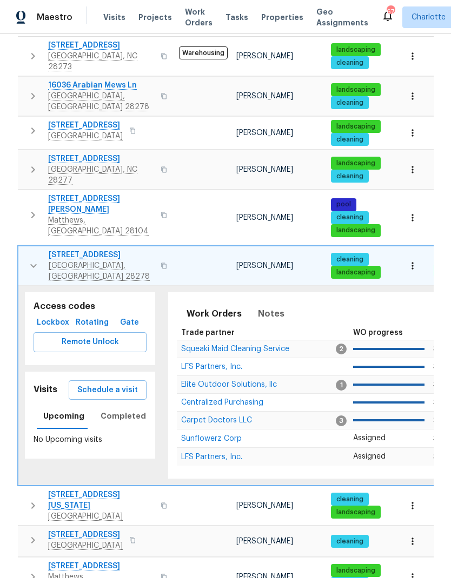
scroll to position [0, 0]
click at [23, 250] on button "button" at bounding box center [34, 266] width 22 height 32
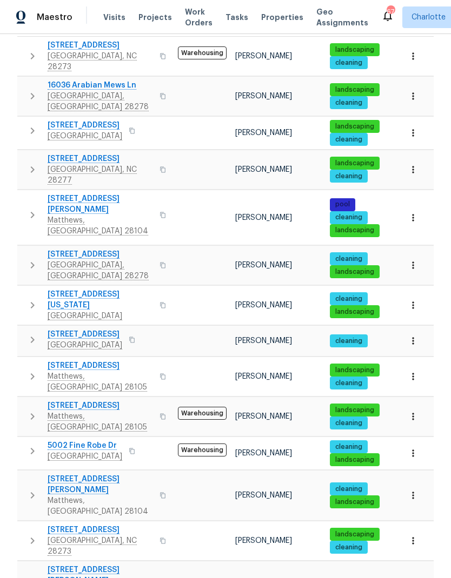
click at [31, 299] on icon "button" at bounding box center [32, 305] width 13 height 13
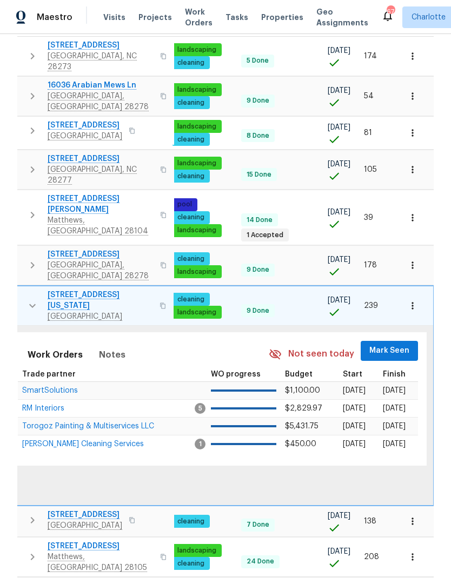
scroll to position [0, 158]
click at [384, 344] on span "Mark Seen" at bounding box center [390, 351] width 40 height 14
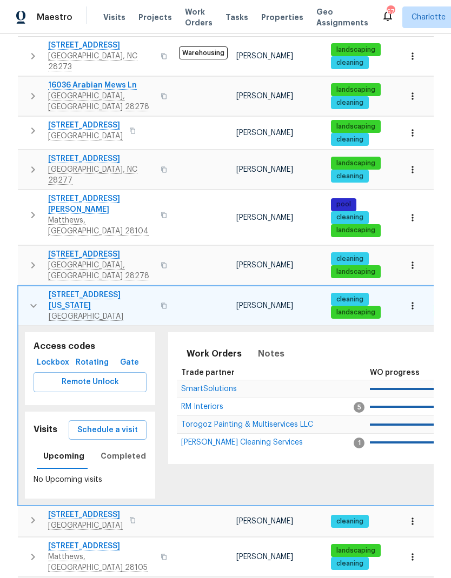
scroll to position [0, 0]
click at [32, 299] on icon "button" at bounding box center [33, 305] width 13 height 13
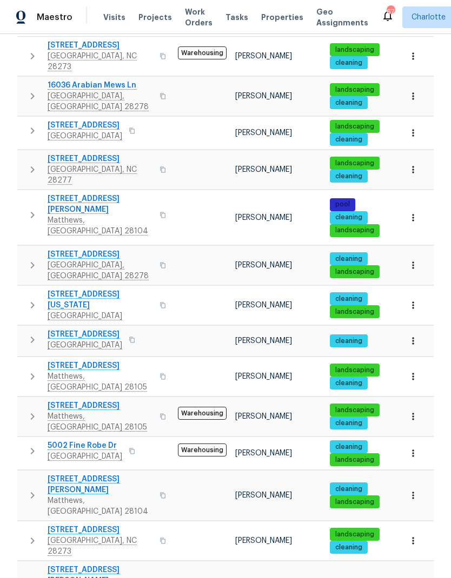
click at [33, 333] on icon "button" at bounding box center [32, 339] width 13 height 13
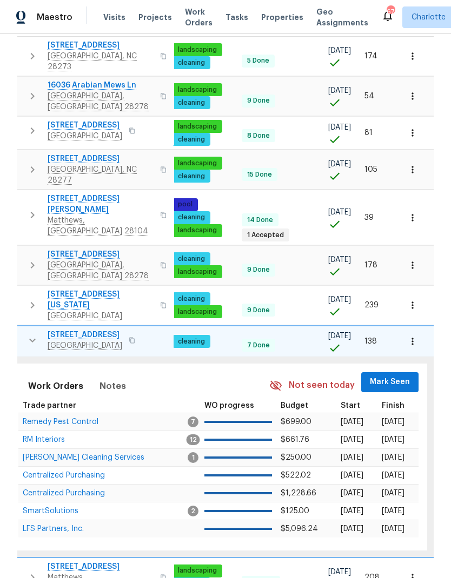
click at [382, 375] on span "Mark Seen" at bounding box center [390, 382] width 40 height 14
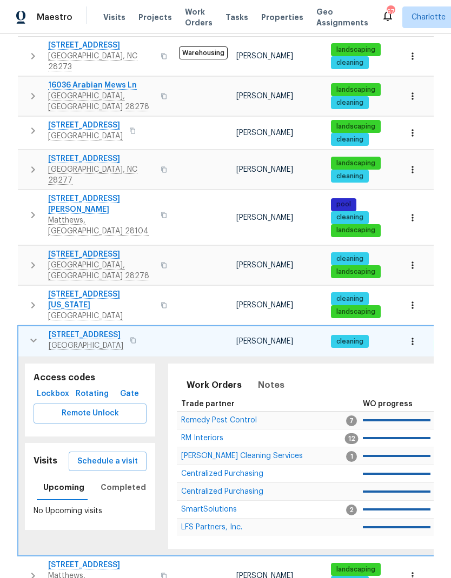
click at [28, 334] on icon "button" at bounding box center [33, 340] width 13 height 13
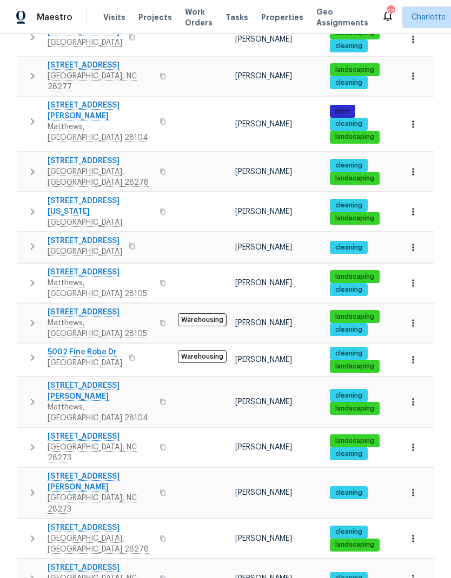
click at [24, 267] on button "button" at bounding box center [33, 283] width 22 height 32
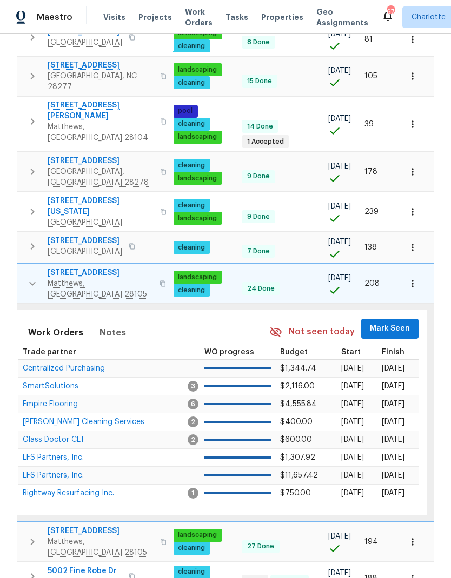
click at [380, 322] on span "Mark Seen" at bounding box center [390, 329] width 40 height 14
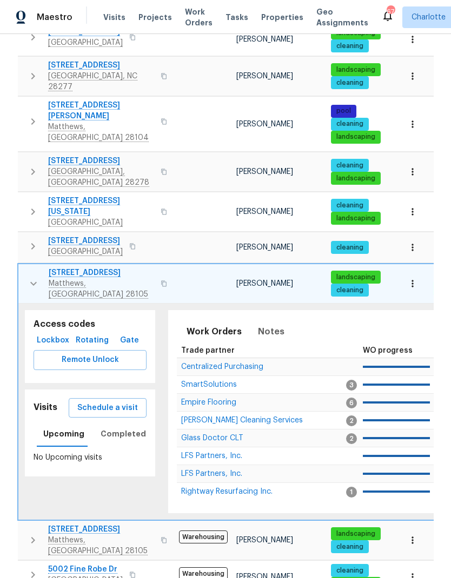
click at [28, 277] on icon "button" at bounding box center [33, 283] width 13 height 13
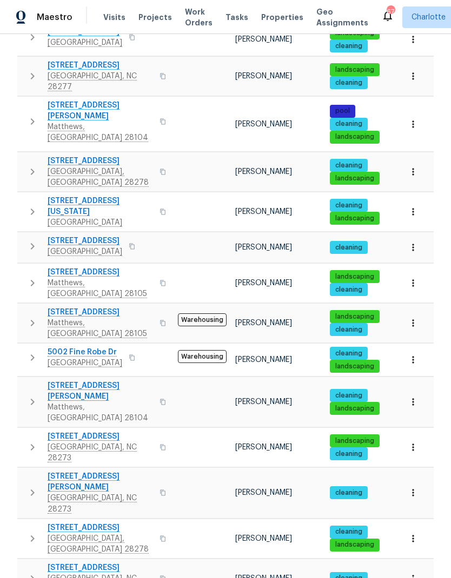
click at [33, 317] on icon "button" at bounding box center [32, 323] width 13 height 13
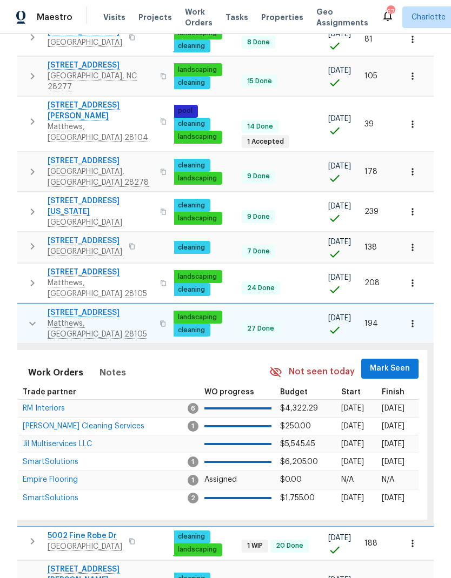
click at [388, 362] on span "Mark Seen" at bounding box center [390, 369] width 40 height 14
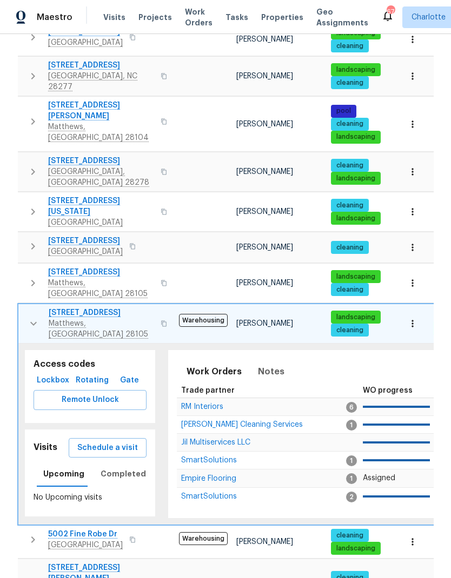
click at [28, 317] on icon "button" at bounding box center [33, 323] width 13 height 13
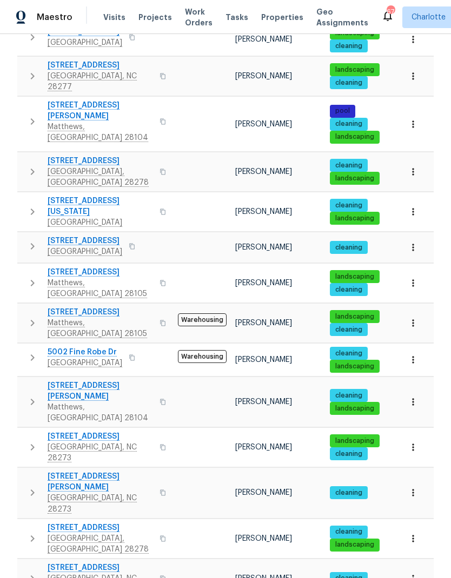
click at [32, 351] on icon "button" at bounding box center [32, 357] width 13 height 13
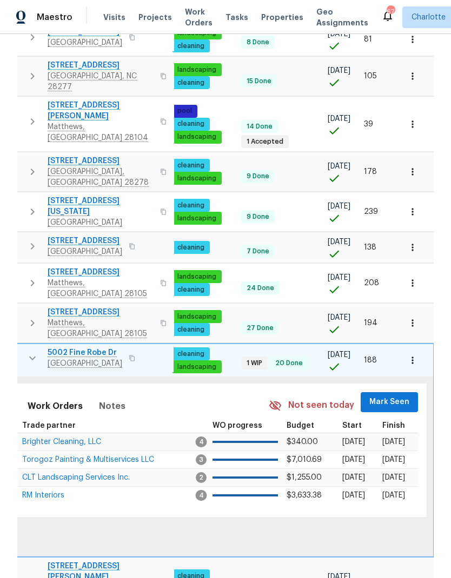
click at [385, 395] on span "Mark Seen" at bounding box center [389, 402] width 40 height 14
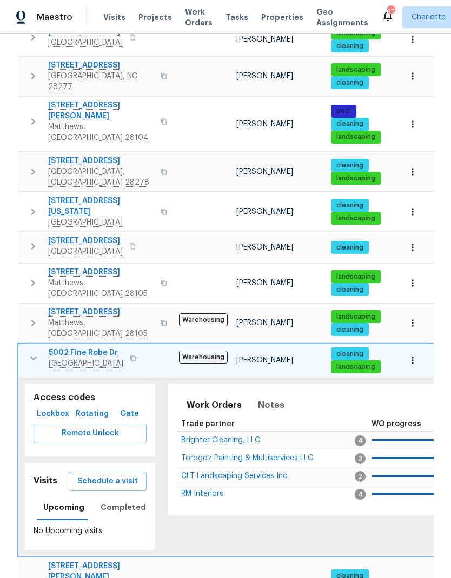
click at [28, 352] on icon "button" at bounding box center [33, 358] width 13 height 13
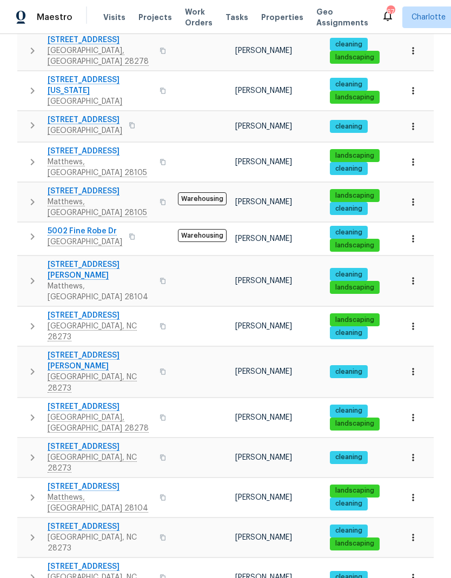
click at [23, 259] on button "button" at bounding box center [33, 280] width 22 height 43
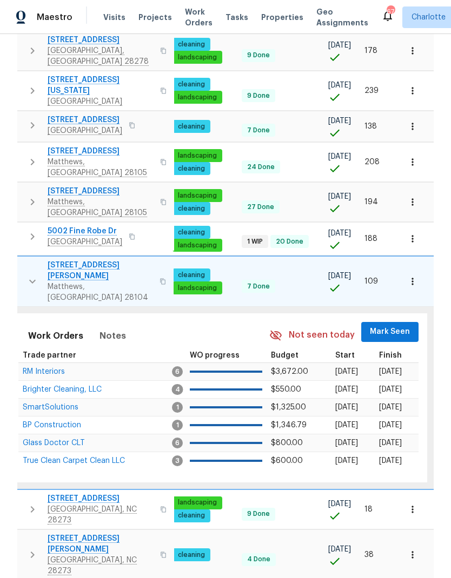
click at [385, 325] on span "Mark Seen" at bounding box center [390, 332] width 40 height 14
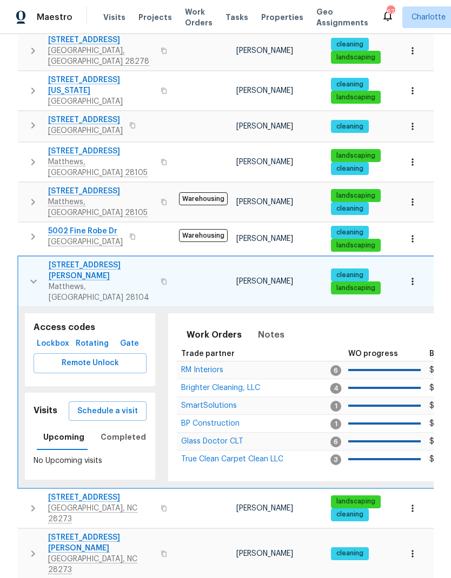
click at [25, 260] on button "button" at bounding box center [34, 281] width 22 height 43
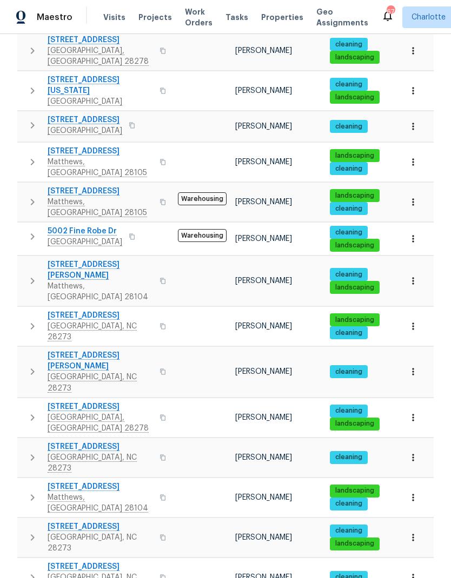
click at [31, 320] on icon "button" at bounding box center [32, 326] width 13 height 13
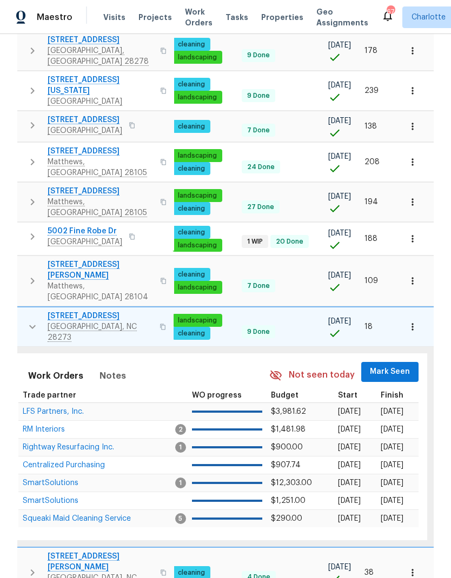
click at [380, 365] on span "Mark Seen" at bounding box center [390, 372] width 40 height 14
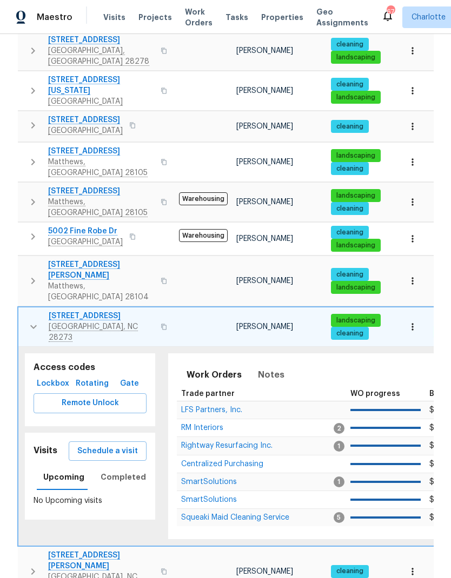
click at [32, 320] on icon "button" at bounding box center [33, 326] width 13 height 13
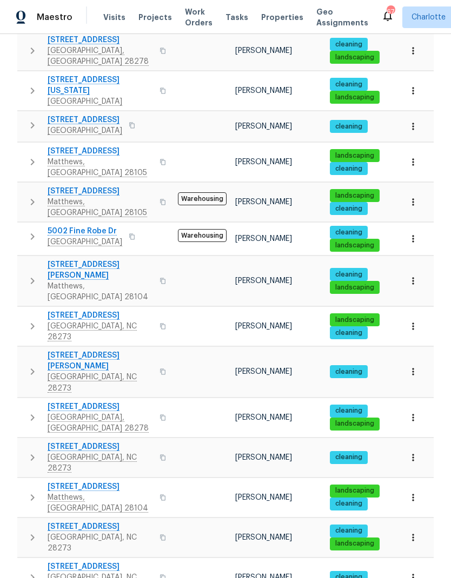
click at [30, 365] on icon "button" at bounding box center [32, 371] width 13 height 13
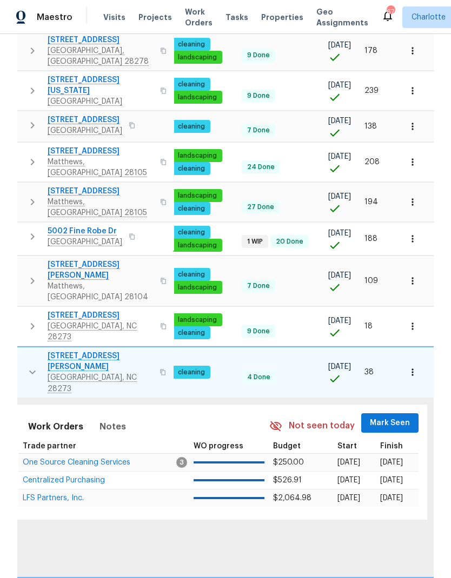
click at [390, 413] on button "Mark Seen" at bounding box center [389, 423] width 57 height 20
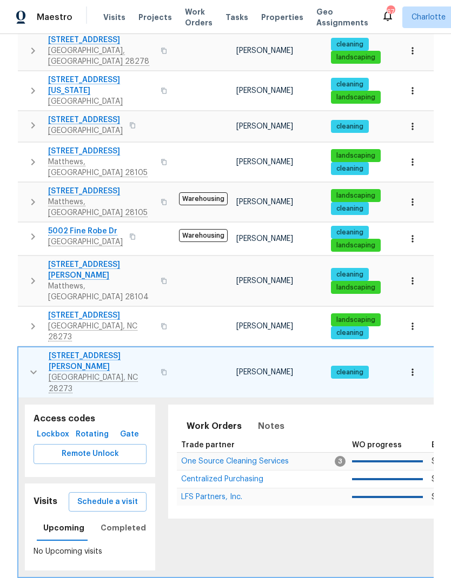
click at [27, 366] on icon "button" at bounding box center [33, 372] width 13 height 13
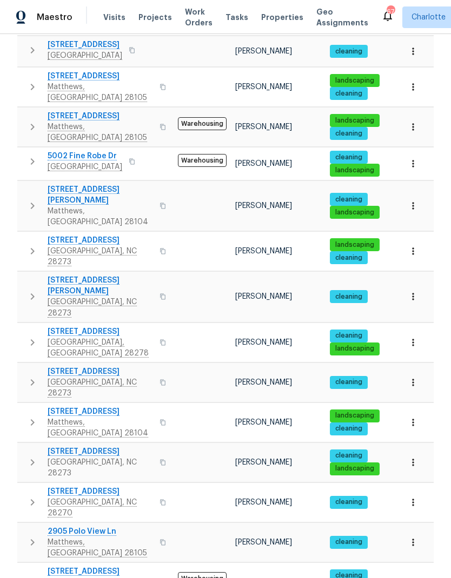
click at [29, 336] on icon "button" at bounding box center [32, 342] width 13 height 13
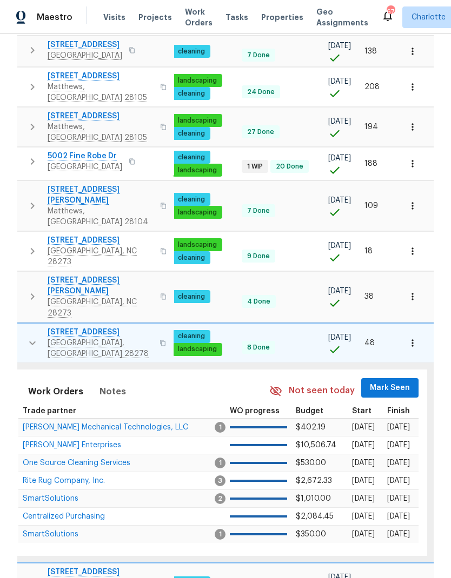
click at [377, 381] on span "Mark Seen" at bounding box center [390, 388] width 40 height 14
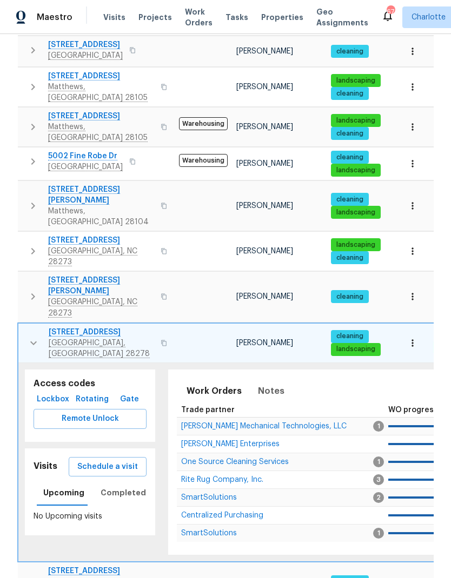
click at [23, 327] on button "button" at bounding box center [34, 343] width 22 height 32
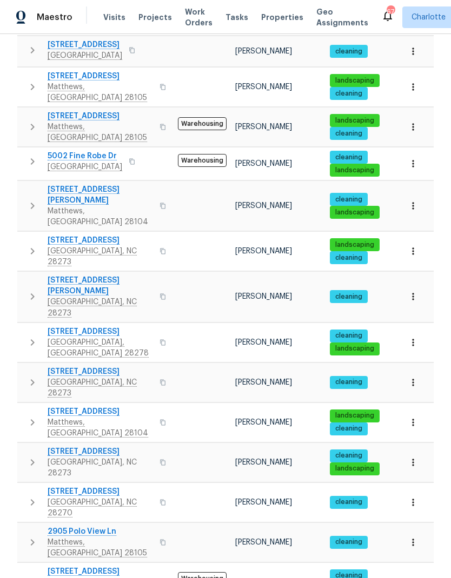
click at [34, 376] on icon "button" at bounding box center [32, 382] width 13 height 13
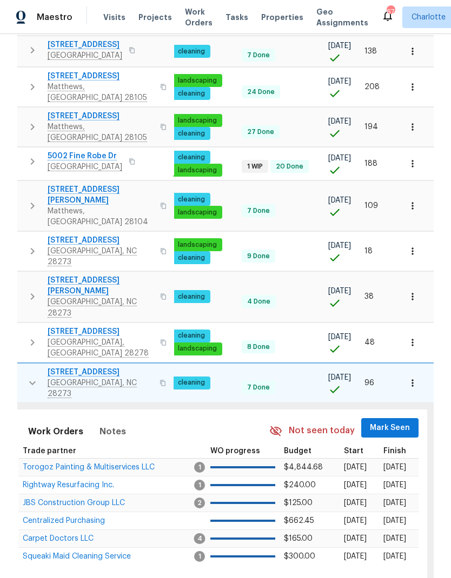
click at [377, 421] on span "Mark Seen" at bounding box center [390, 428] width 40 height 14
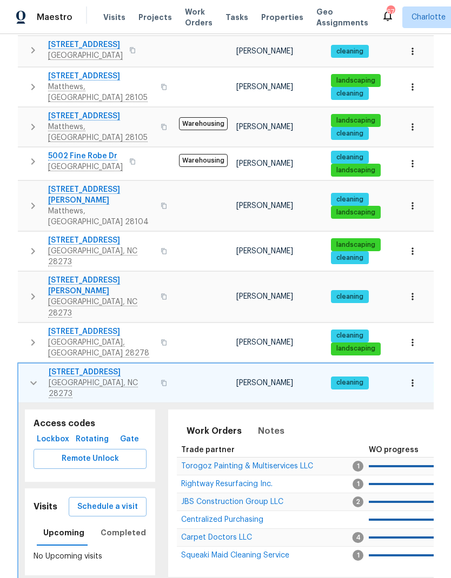
click at [31, 377] on icon "button" at bounding box center [33, 383] width 13 height 13
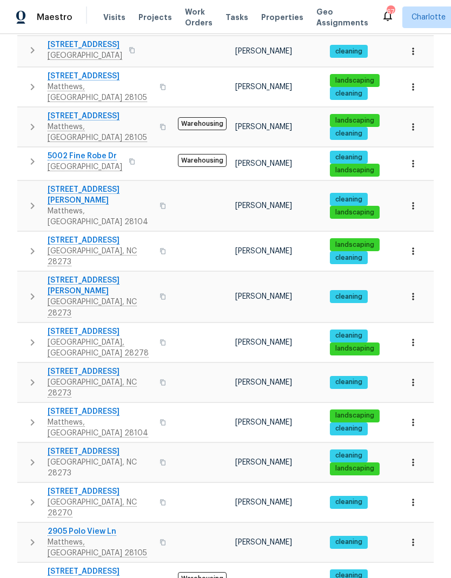
click at [33, 416] on icon "button" at bounding box center [32, 422] width 13 height 13
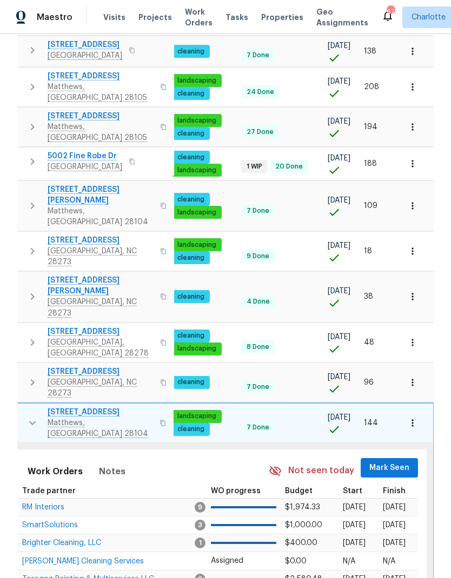
click at [379, 461] on span "Mark Seen" at bounding box center [389, 468] width 40 height 14
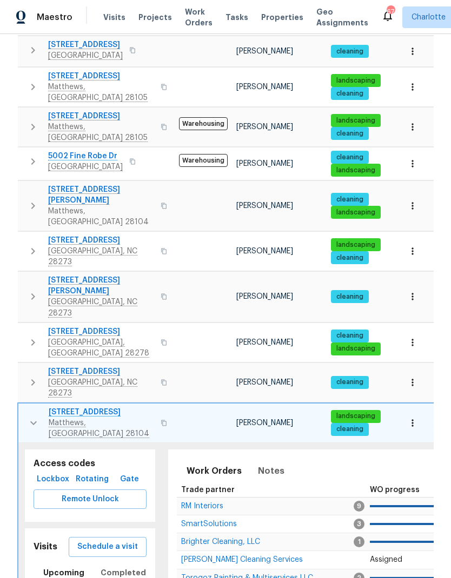
click at [32, 417] on icon "button" at bounding box center [33, 423] width 13 height 13
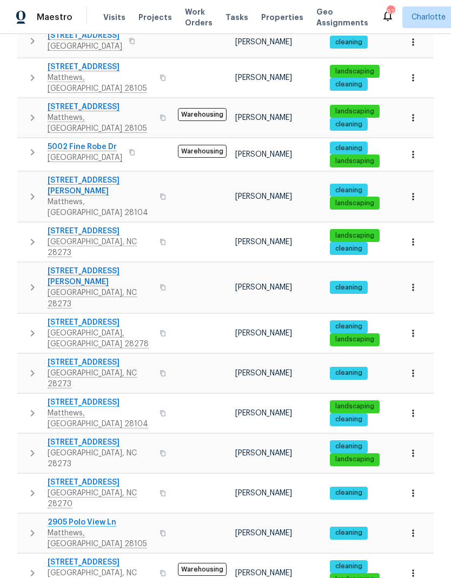
click at [30, 447] on icon "button" at bounding box center [32, 453] width 13 height 13
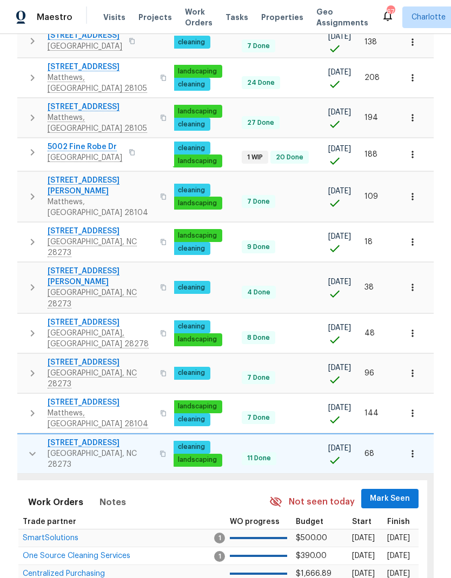
click at [378, 492] on span "Mark Seen" at bounding box center [390, 499] width 40 height 14
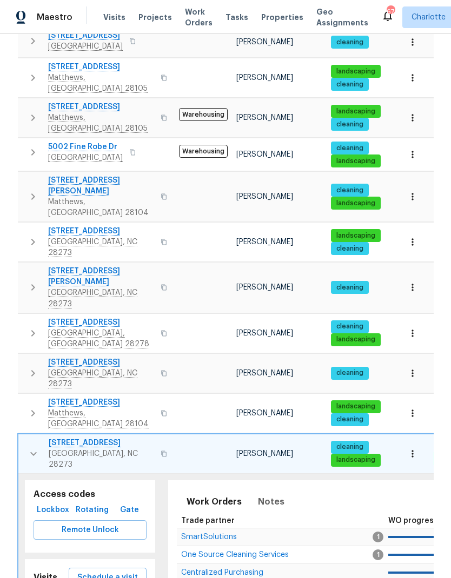
click at [28, 447] on icon "button" at bounding box center [33, 453] width 13 height 13
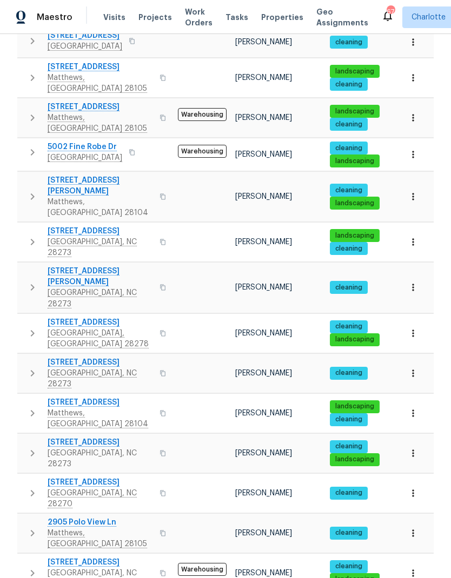
click at [25, 477] on button "button" at bounding box center [33, 493] width 22 height 32
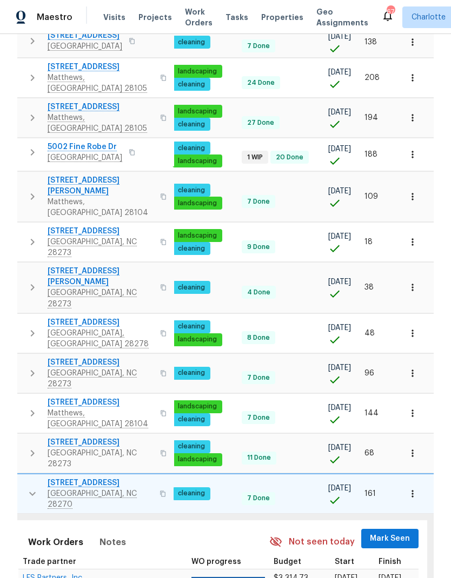
click at [393, 532] on span "Mark Seen" at bounding box center [390, 539] width 40 height 14
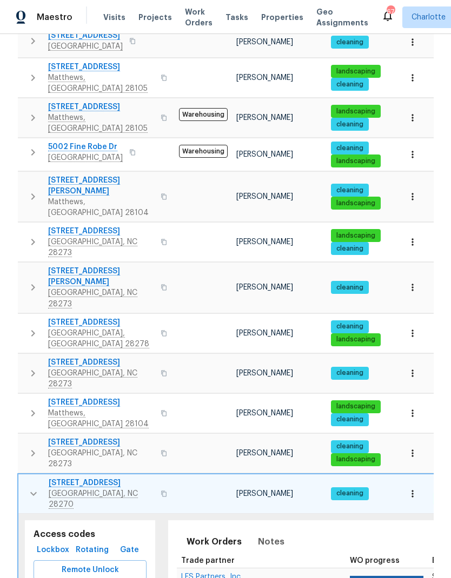
click at [30, 487] on icon "button" at bounding box center [33, 493] width 13 height 13
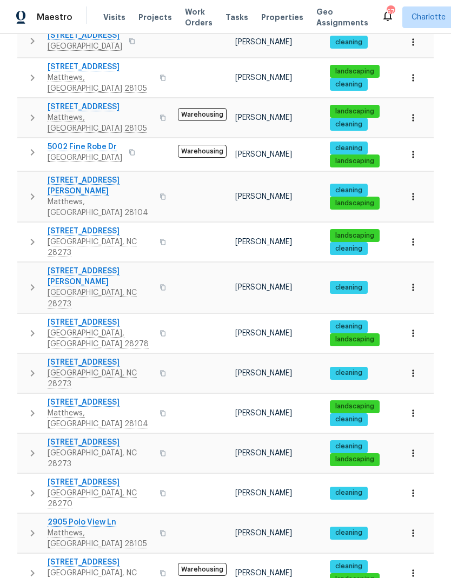
click at [29, 527] on icon "button" at bounding box center [32, 533] width 13 height 13
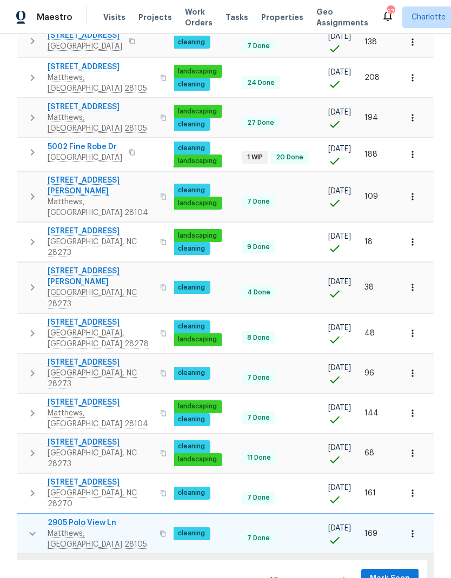
click at [387, 572] on span "Mark Seen" at bounding box center [390, 579] width 40 height 14
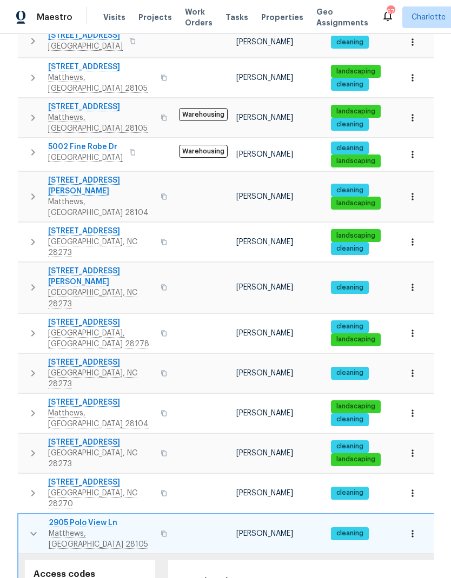
click at [30, 527] on icon "button" at bounding box center [33, 533] width 13 height 13
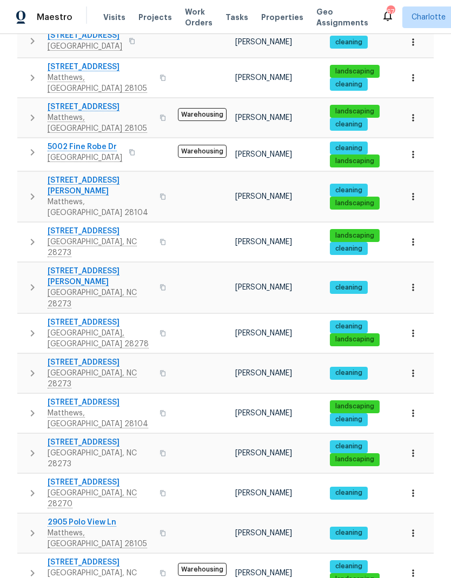
click at [28, 557] on button "button" at bounding box center [33, 573] width 22 height 32
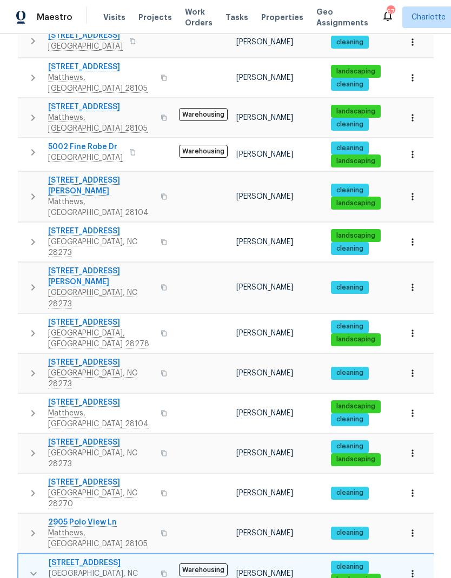
click at [32, 567] on icon "button" at bounding box center [33, 573] width 13 height 13
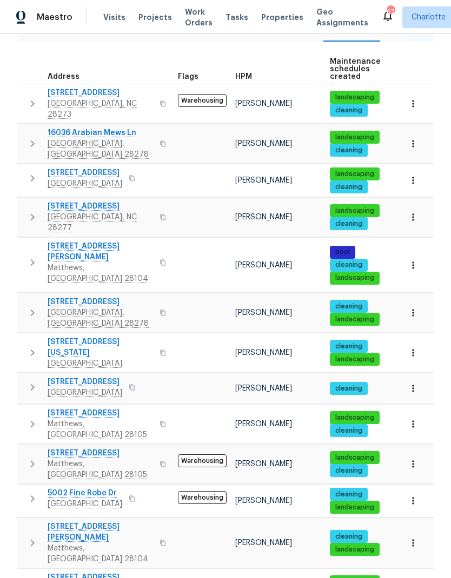
scroll to position [145, 0]
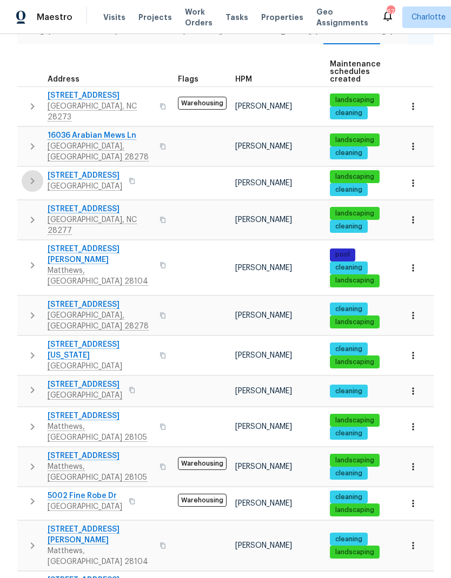
click at [26, 175] on icon "button" at bounding box center [32, 181] width 13 height 13
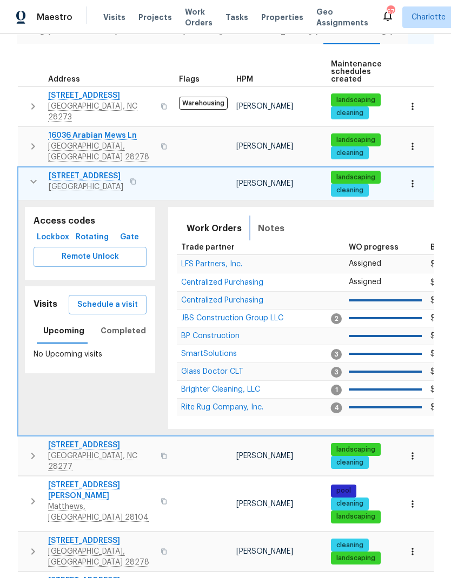
click at [279, 216] on button "Notes" at bounding box center [270, 229] width 39 height 26
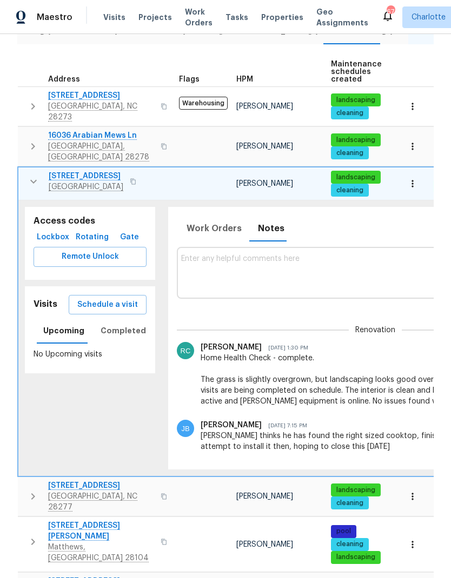
click at [25, 171] on button "button" at bounding box center [34, 182] width 22 height 22
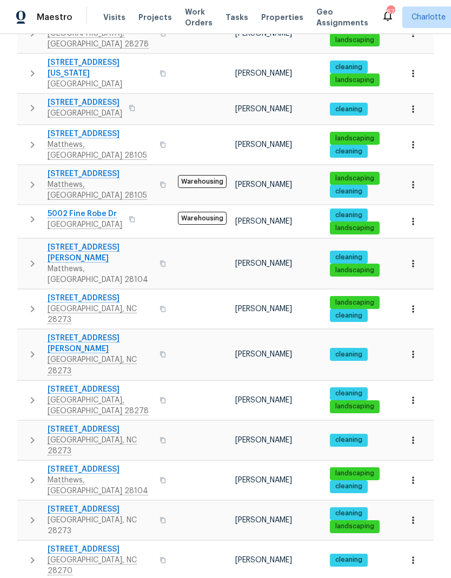
scroll to position [439, 0]
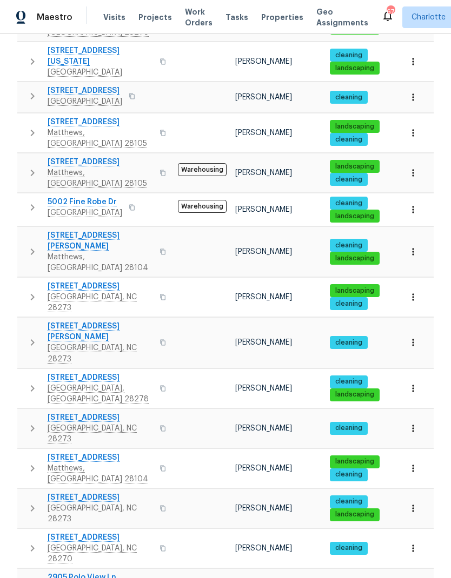
click at [27, 245] on icon "button" at bounding box center [32, 251] width 13 height 13
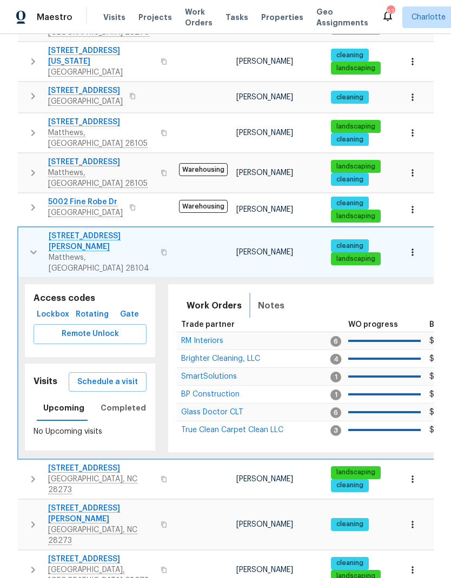
click at [272, 298] on span "Notes" at bounding box center [271, 305] width 26 height 15
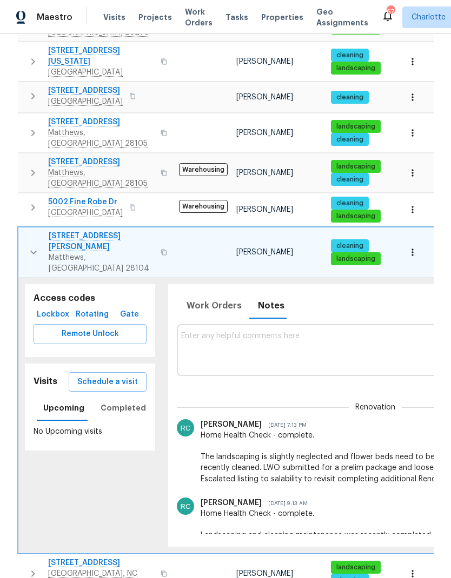
click at [27, 246] on icon "button" at bounding box center [33, 252] width 13 height 13
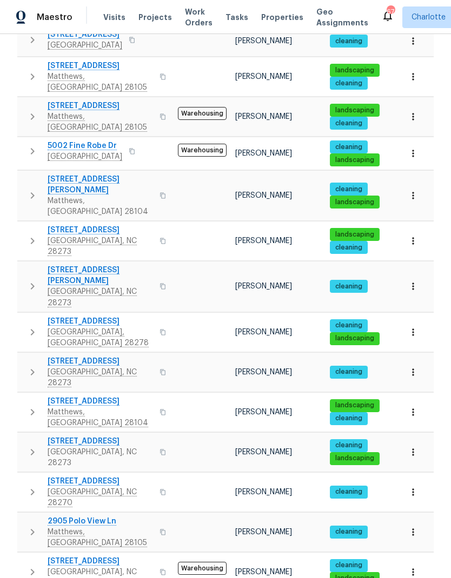
scroll to position [494, 0]
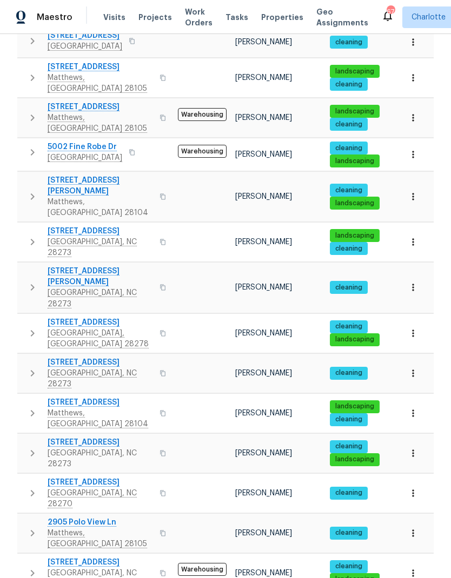
click at [29, 407] on icon "button" at bounding box center [32, 413] width 13 height 13
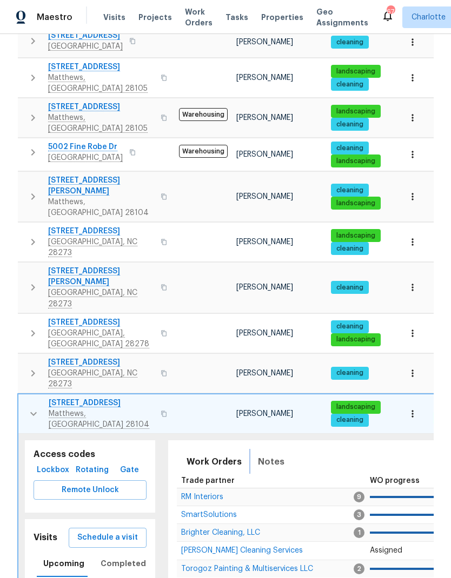
click at [270, 454] on span "Notes" at bounding box center [271, 461] width 26 height 15
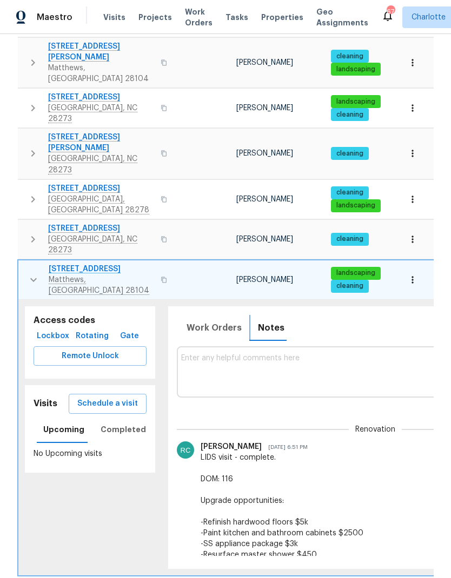
scroll to position [630, 0]
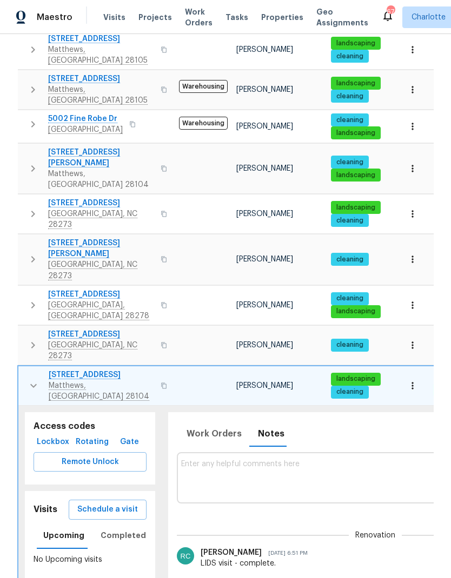
click at [28, 379] on icon "button" at bounding box center [33, 385] width 13 height 13
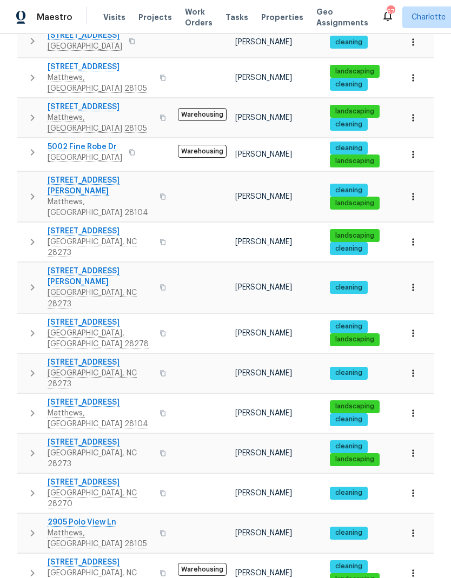
scroll to position [0, 0]
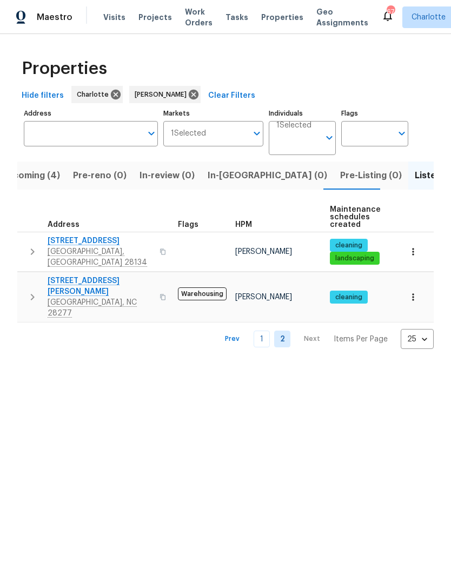
click at [263, 331] on link "1" at bounding box center [261, 339] width 16 height 17
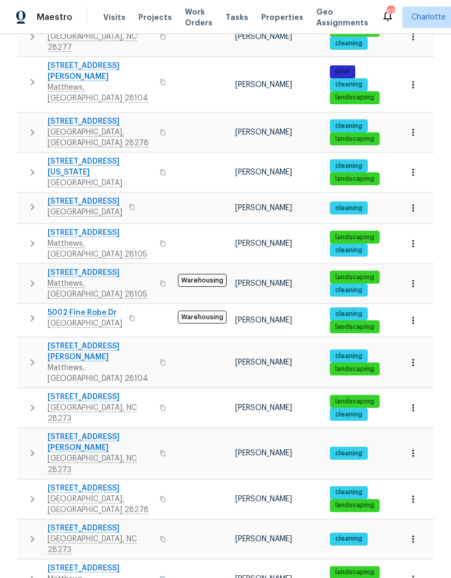
scroll to position [330, 0]
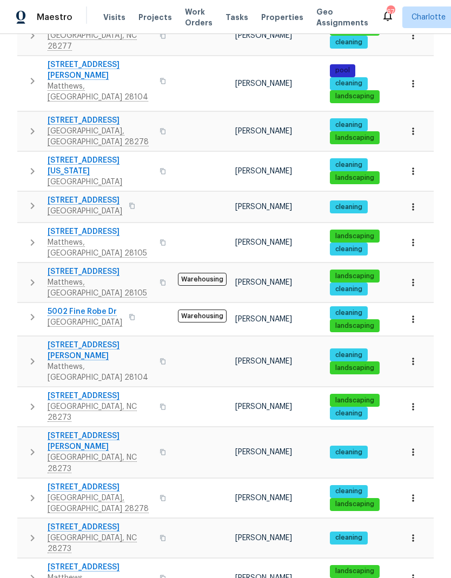
click at [380, 446] on div "cleaning" at bounding box center [360, 452] width 61 height 13
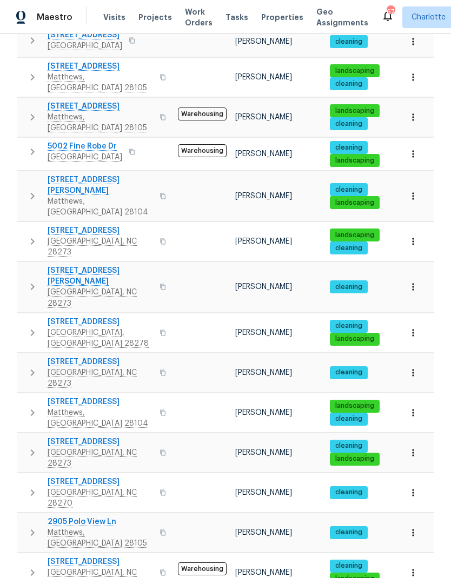
scroll to position [494, 0]
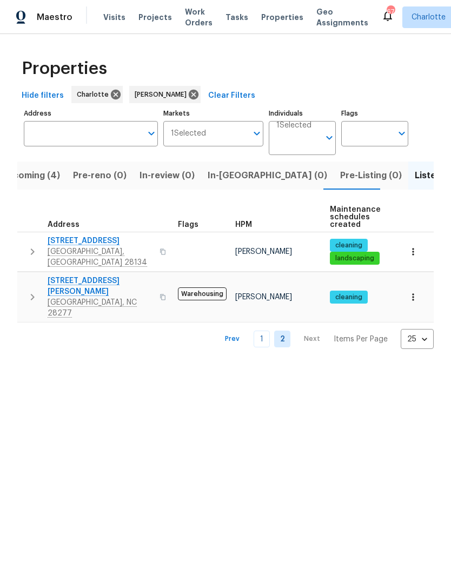
click at [265, 331] on link "1" at bounding box center [261, 339] width 16 height 17
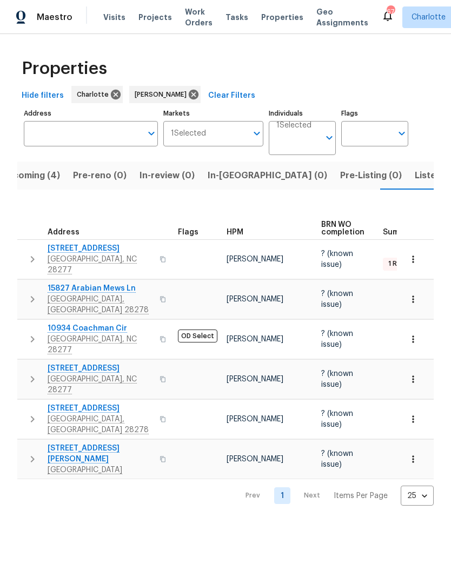
click at [414, 179] on span "Listed (27)" at bounding box center [437, 175] width 46 height 15
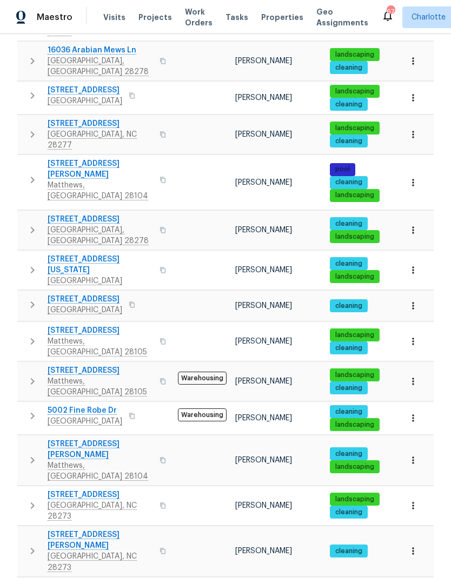
scroll to position [238, 0]
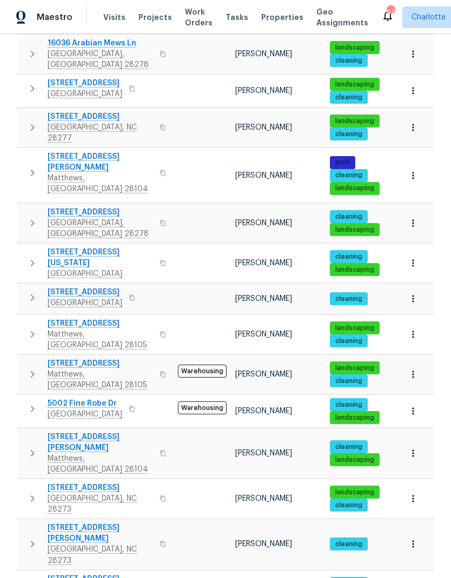
click at [33, 121] on icon "button" at bounding box center [32, 127] width 13 height 13
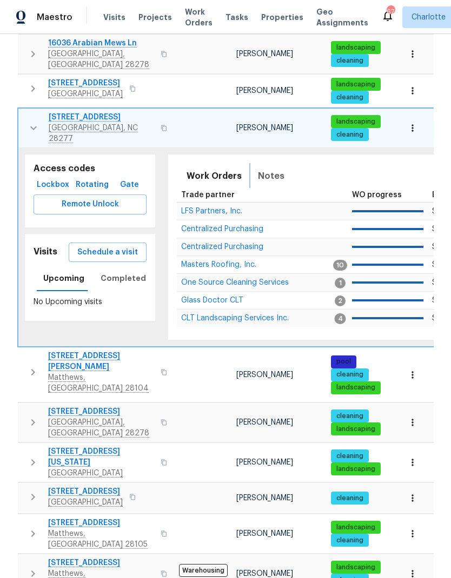
click at [260, 169] on span "Notes" at bounding box center [271, 176] width 26 height 15
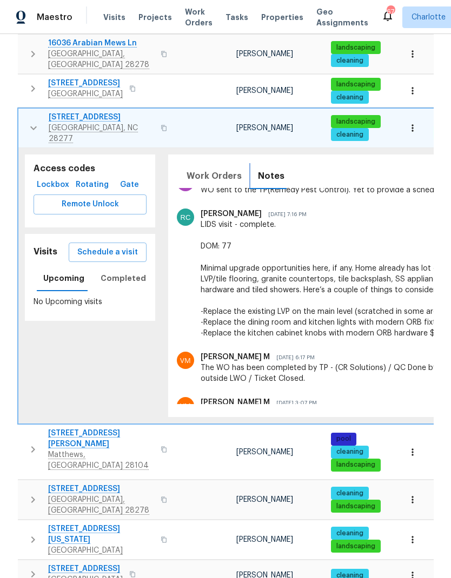
scroll to position [0, 0]
click at [27, 122] on icon "button" at bounding box center [33, 128] width 13 height 13
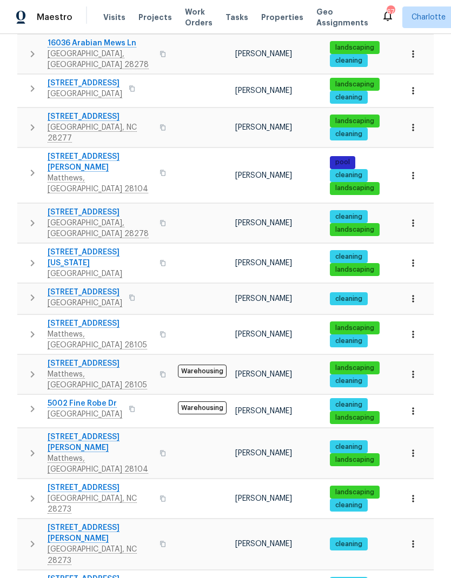
click at [29, 166] on icon "button" at bounding box center [32, 172] width 13 height 13
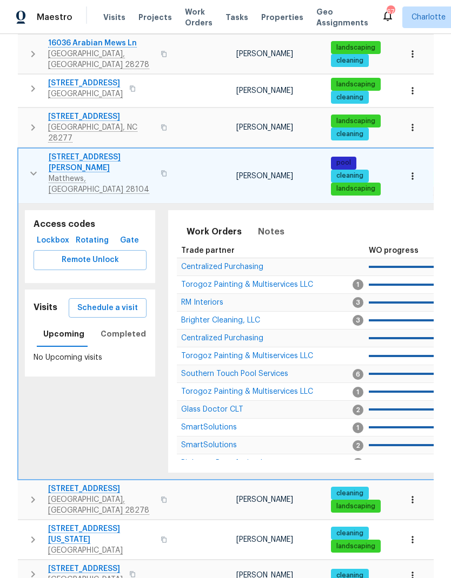
click at [33, 154] on button "button" at bounding box center [34, 173] width 22 height 43
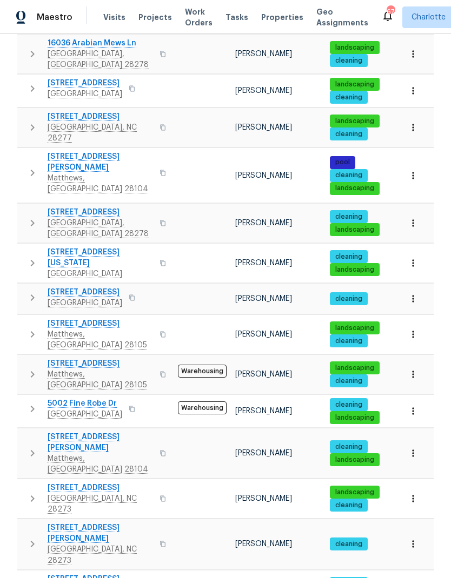
click at [34, 119] on button "button" at bounding box center [33, 127] width 22 height 32
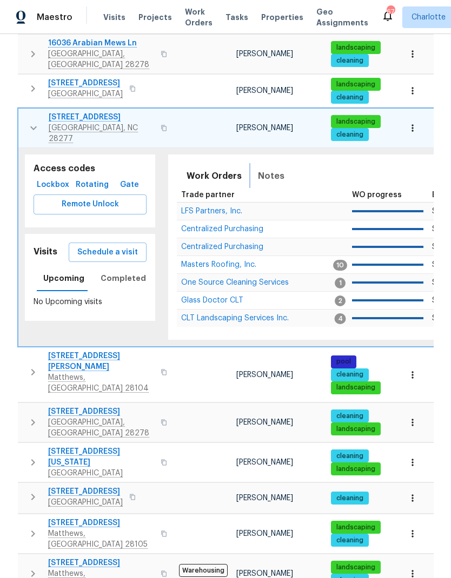
click at [274, 169] on span "Notes" at bounding box center [271, 176] width 26 height 15
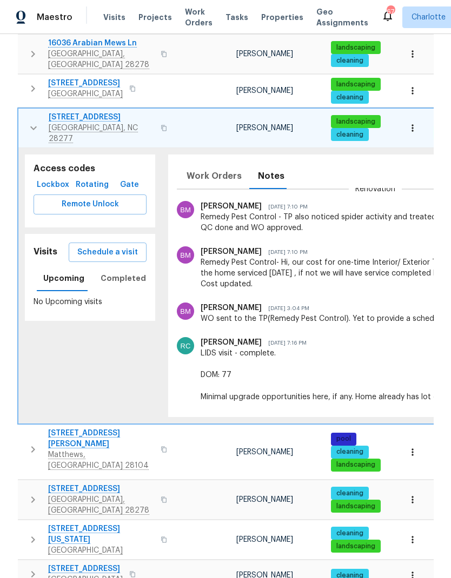
click at [25, 112] on button "button" at bounding box center [34, 128] width 22 height 32
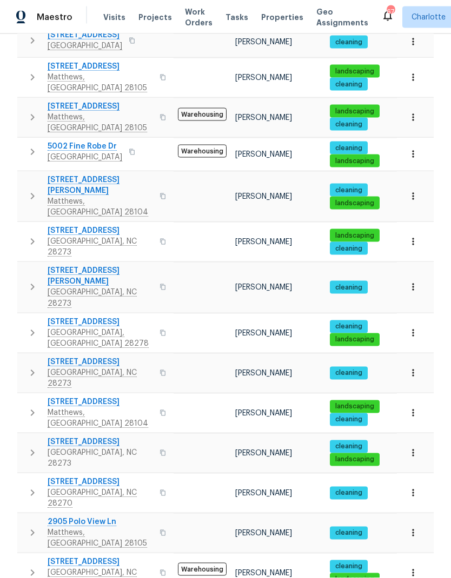
scroll to position [43, 0]
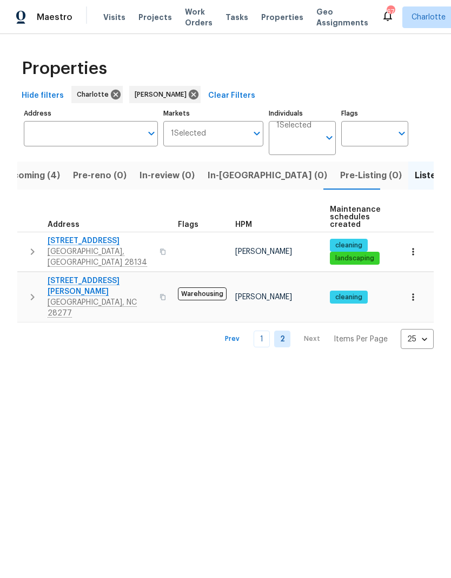
click at [263, 331] on link "1" at bounding box center [261, 339] width 16 height 17
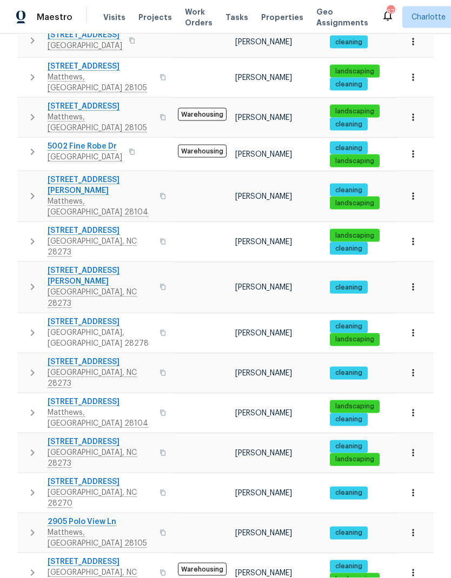
scroll to position [43, 0]
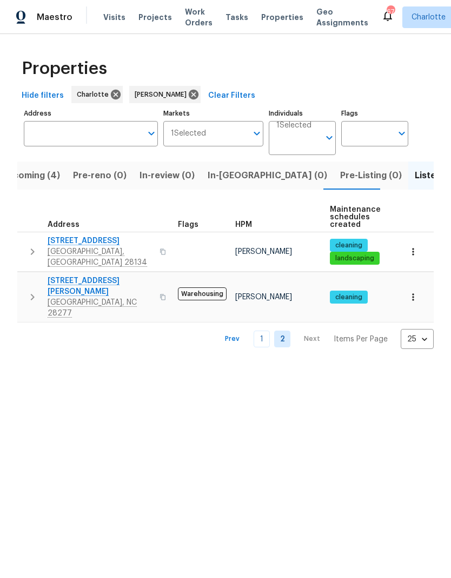
click at [260, 331] on link "1" at bounding box center [261, 339] width 16 height 17
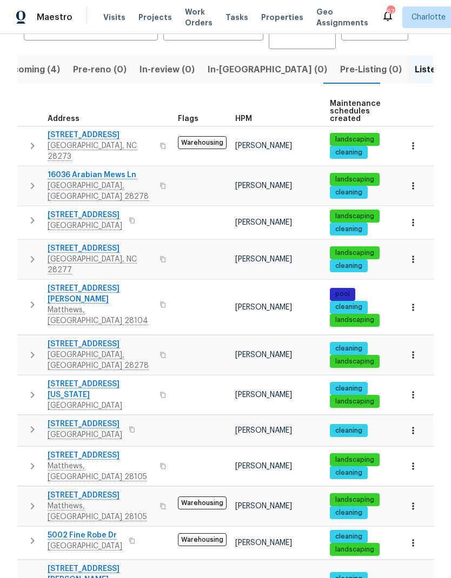
scroll to position [107, 0]
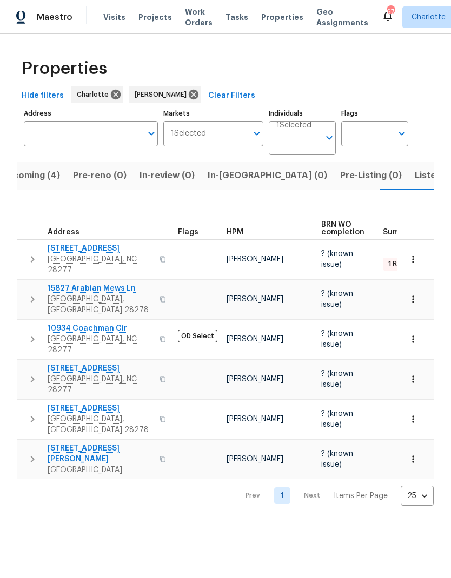
click at [246, 183] on button "In-[GEOGRAPHIC_DATA] (0)" at bounding box center [267, 176] width 132 height 28
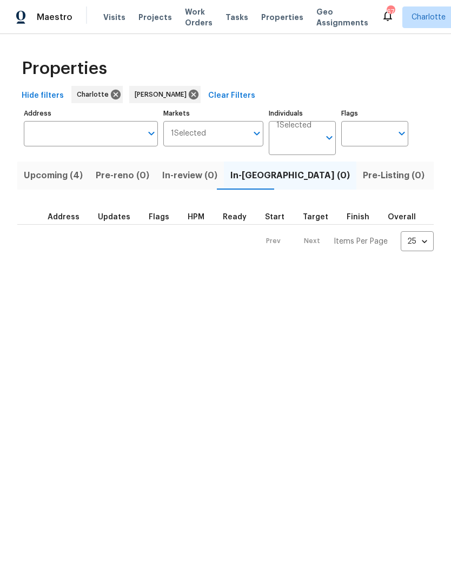
scroll to position [0, 23]
